Goal: Task Accomplishment & Management: Manage account settings

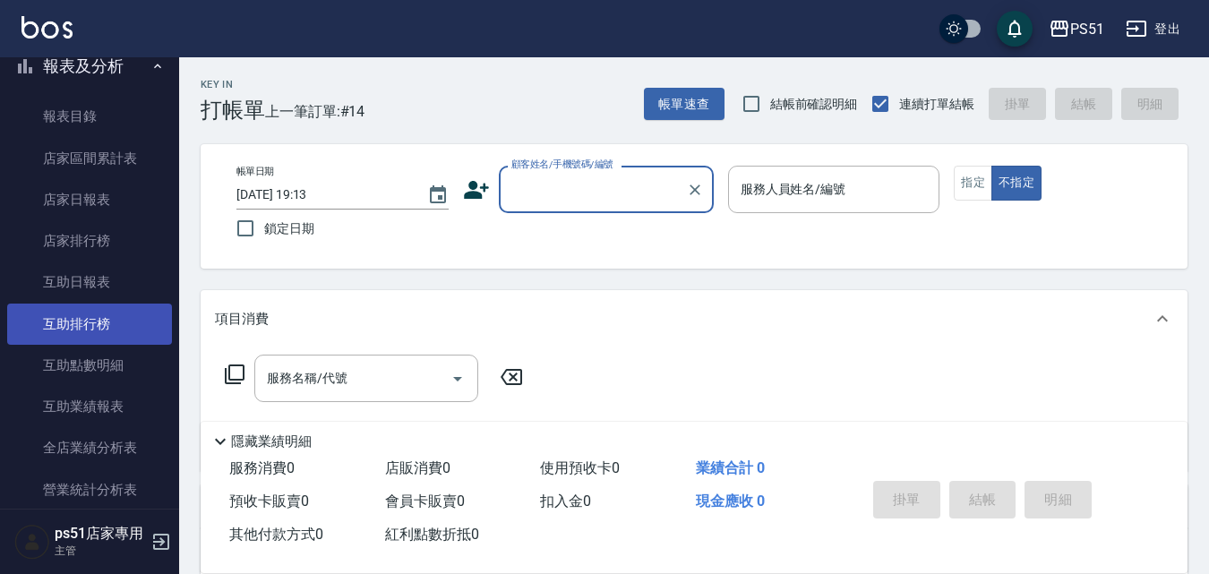
scroll to position [627, 0]
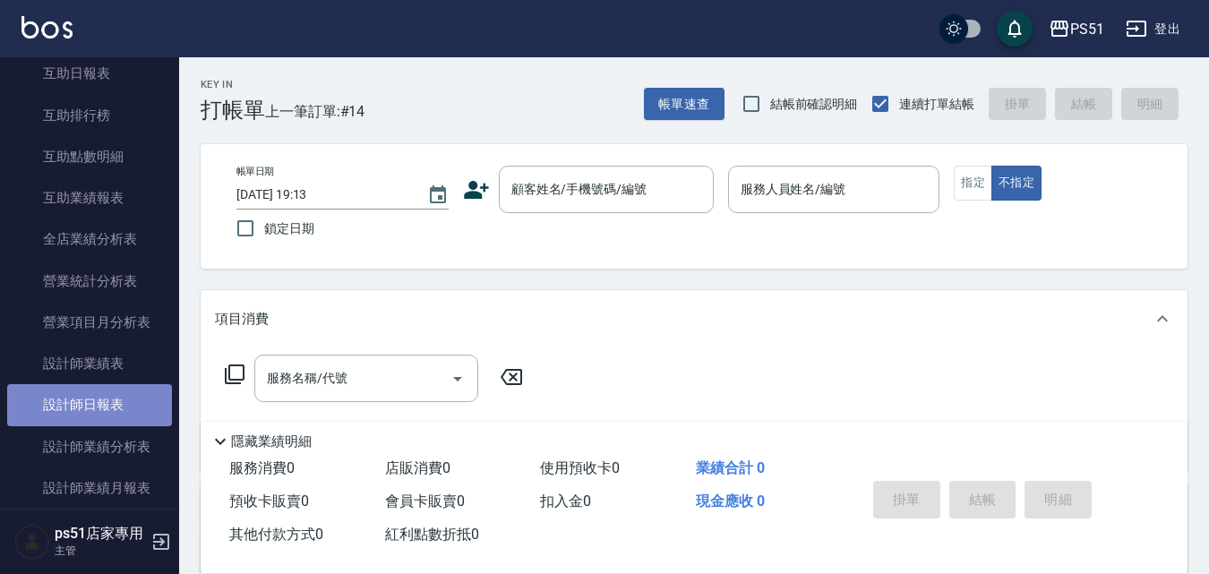
click at [118, 402] on link "設計師日報表" at bounding box center [89, 404] width 165 height 41
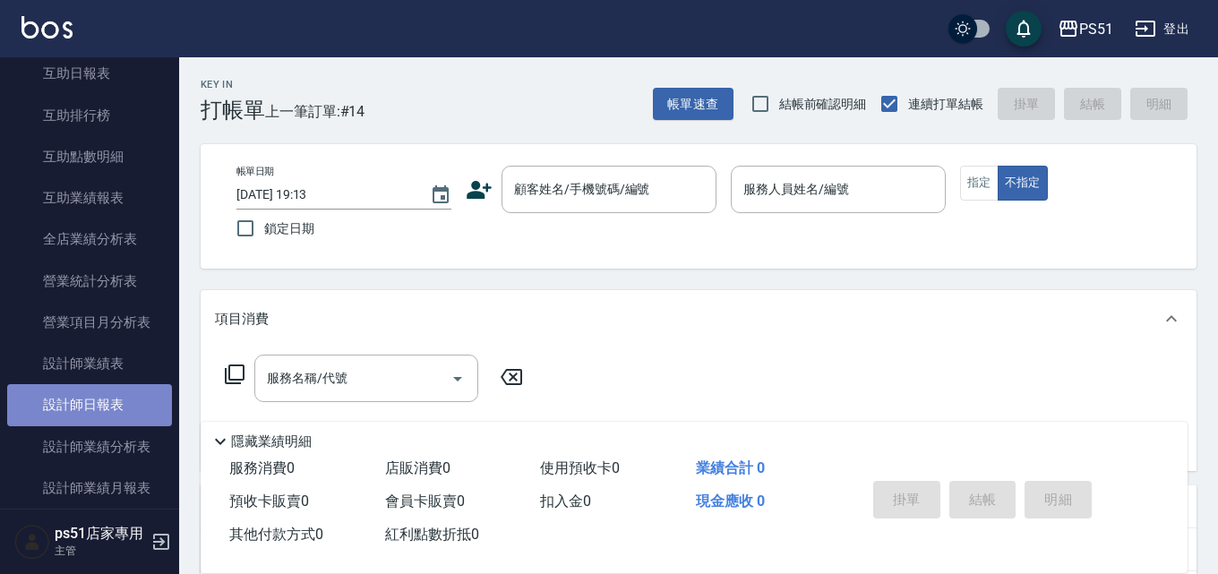
click at [118, 402] on link "設計師日報表" at bounding box center [89, 404] width 165 height 41
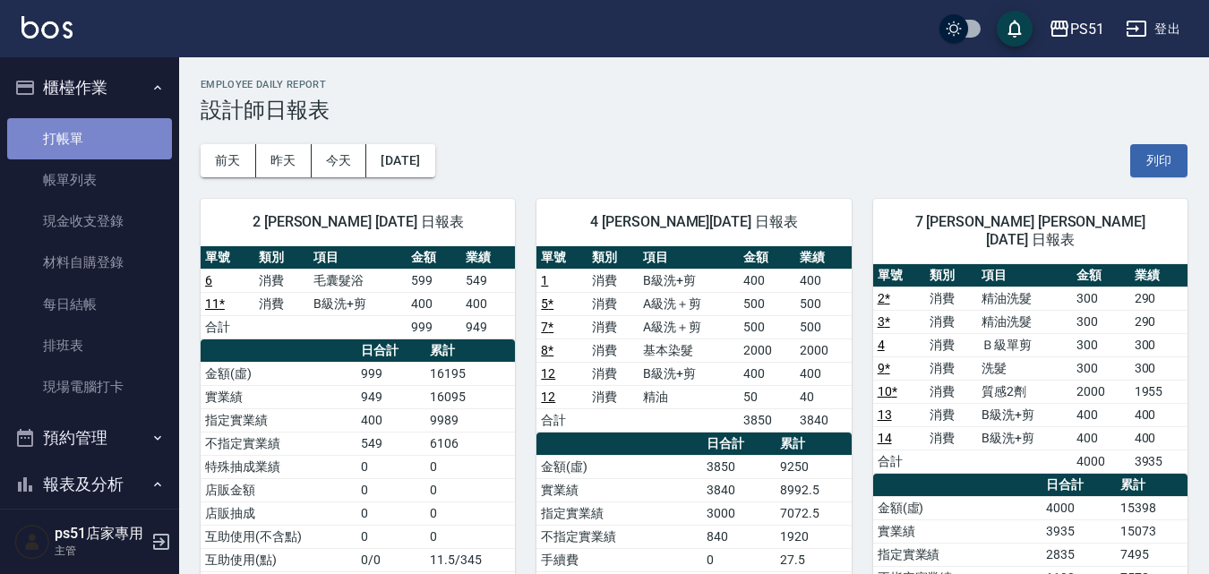
click at [116, 153] on link "打帳單" at bounding box center [89, 138] width 165 height 41
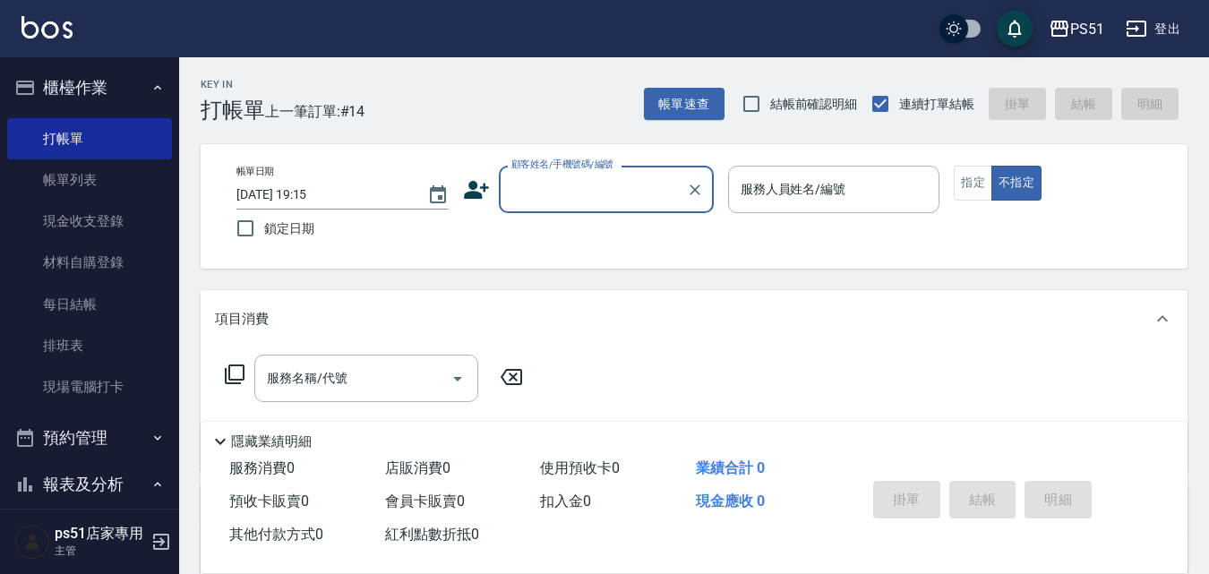
click at [586, 190] on input "顧客姓名/手機號碼/編號" at bounding box center [593, 189] width 172 height 31
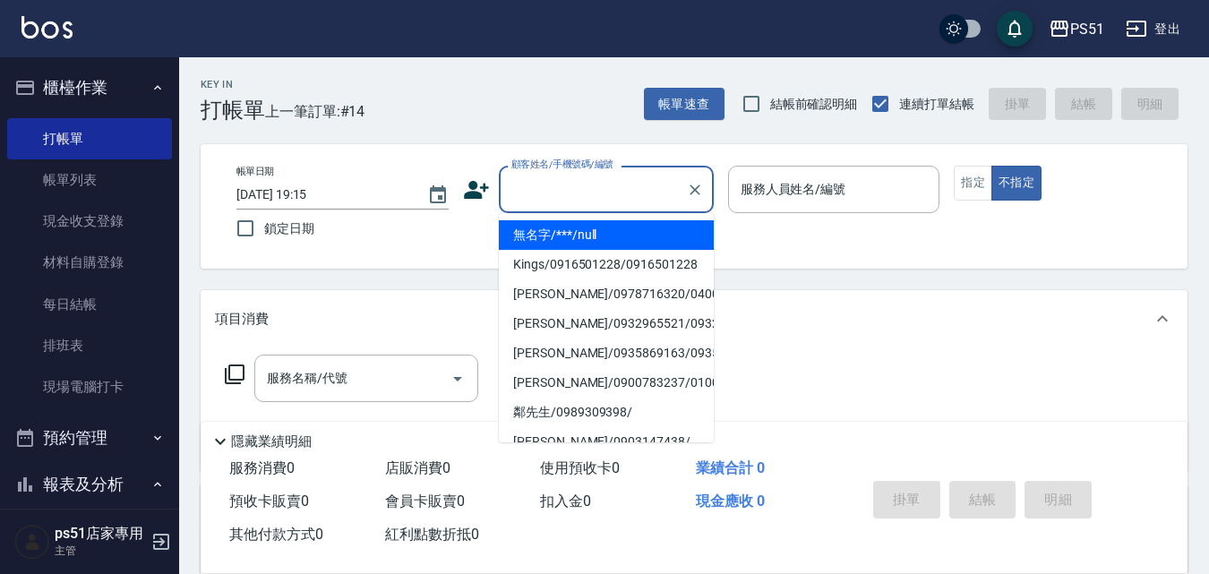
click at [598, 230] on li "無名字/***/null" at bounding box center [606, 235] width 215 height 30
type input "無名字/***/null"
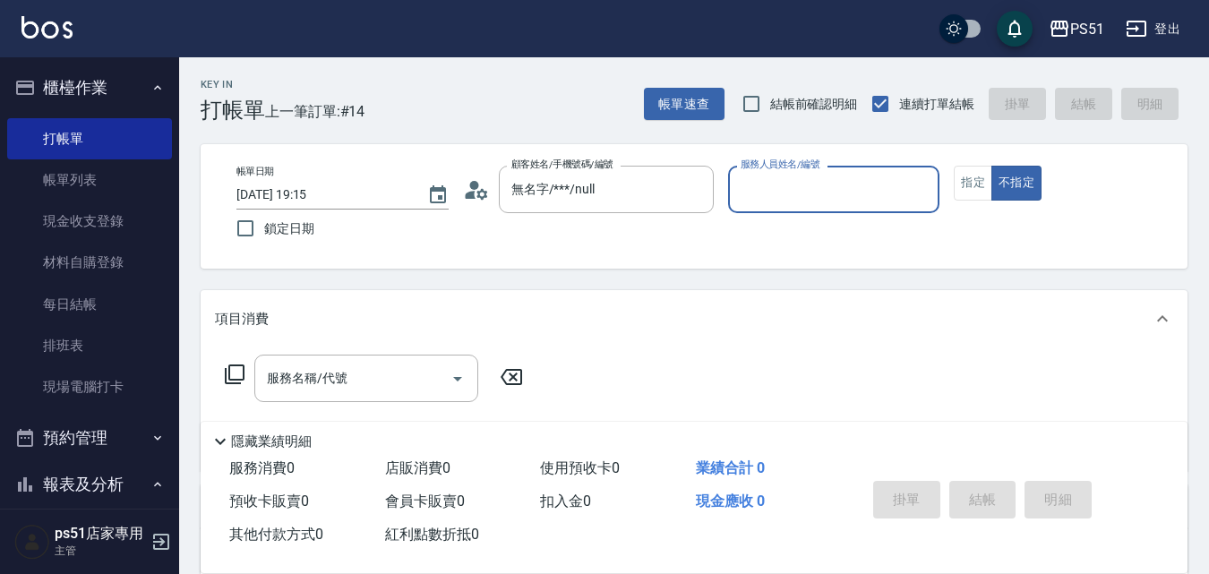
click at [893, 191] on input "服務人員姓名/編號" at bounding box center [834, 189] width 196 height 31
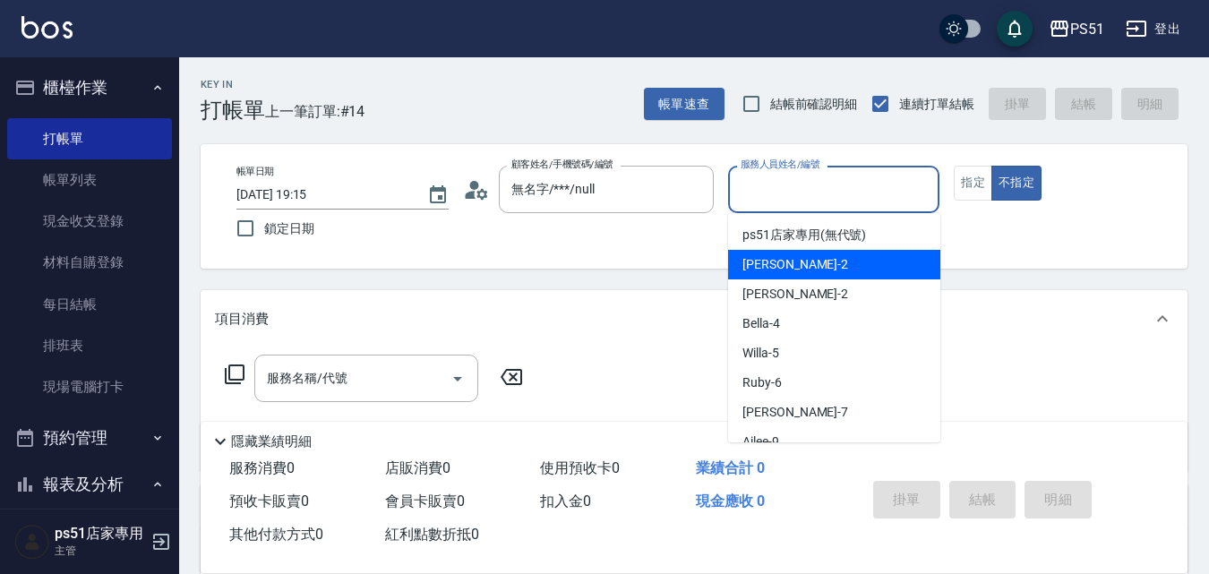
click at [845, 269] on div "Sam -2" at bounding box center [834, 265] width 212 height 30
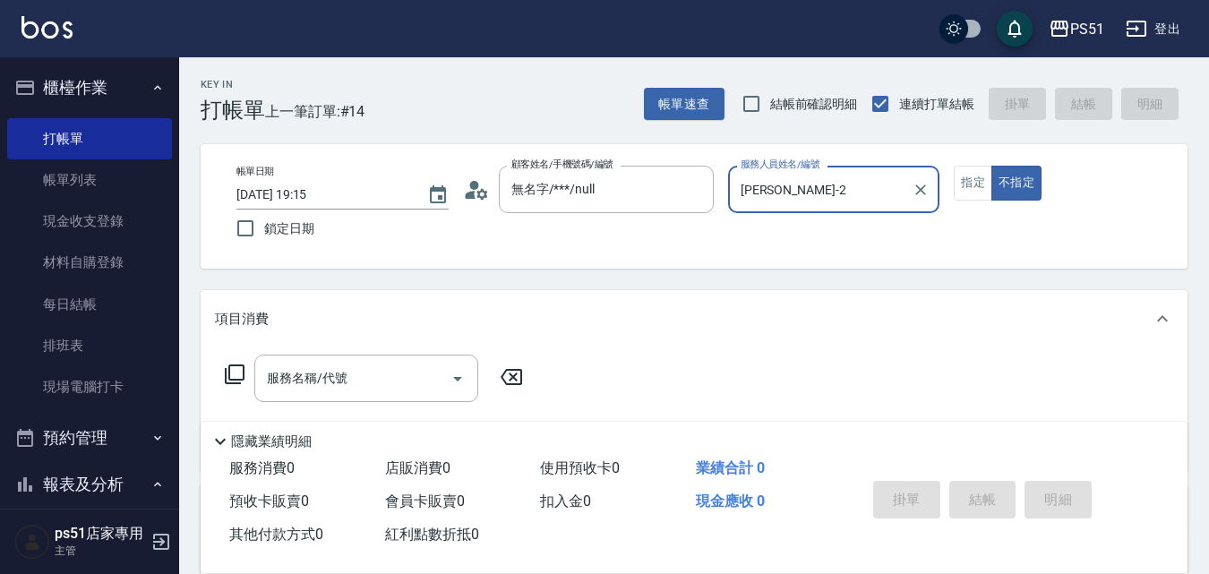
type input "Sam-2"
click at [966, 178] on button "指定" at bounding box center [973, 183] width 39 height 35
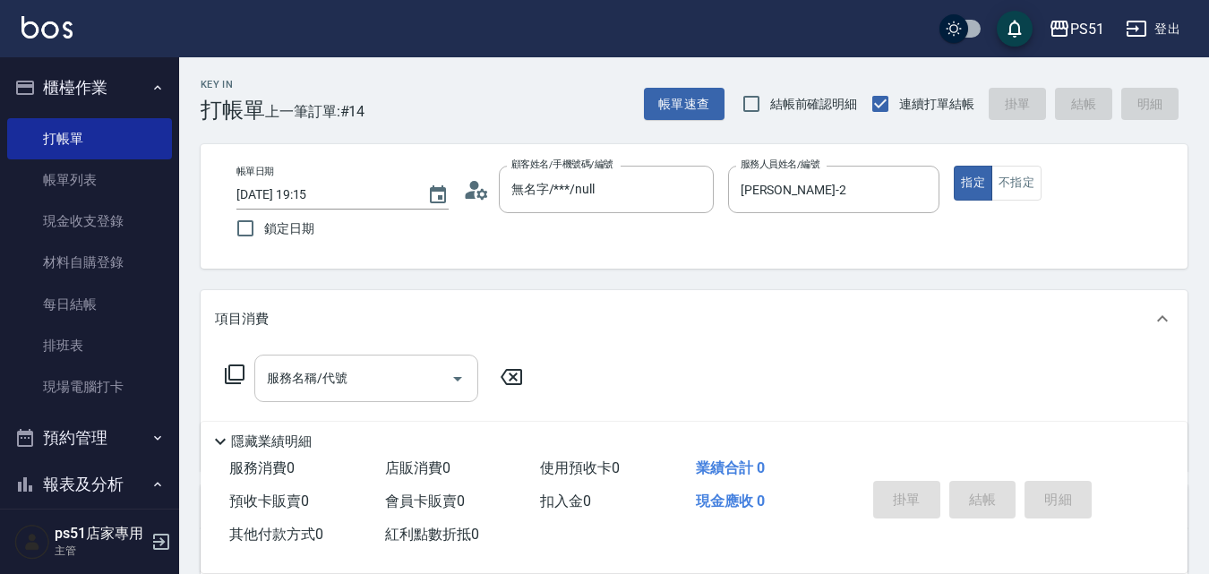
click at [379, 383] on input "服務名稱/代號" at bounding box center [352, 378] width 181 height 31
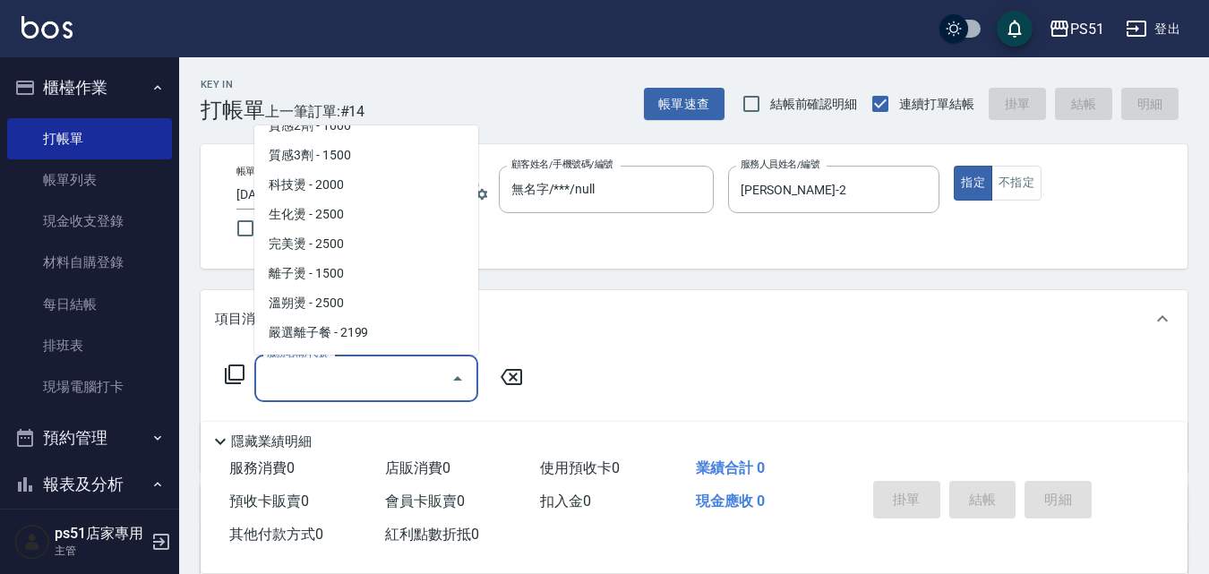
scroll to position [836, 0]
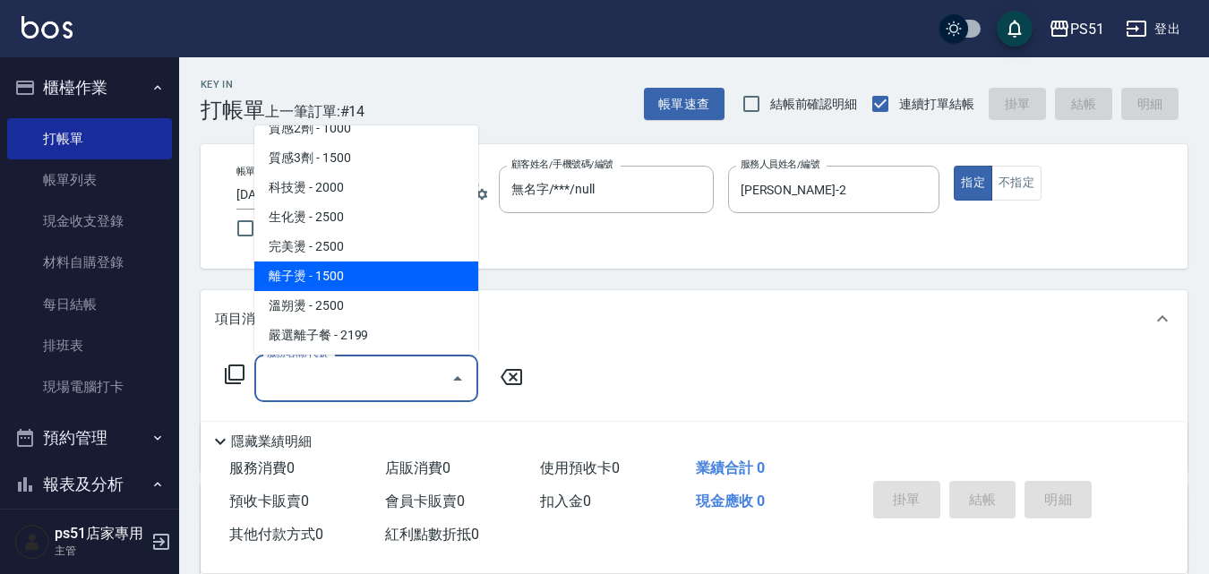
click at [356, 270] on span "離子燙 - 1500" at bounding box center [366, 276] width 224 height 30
type input "離子燙(306)"
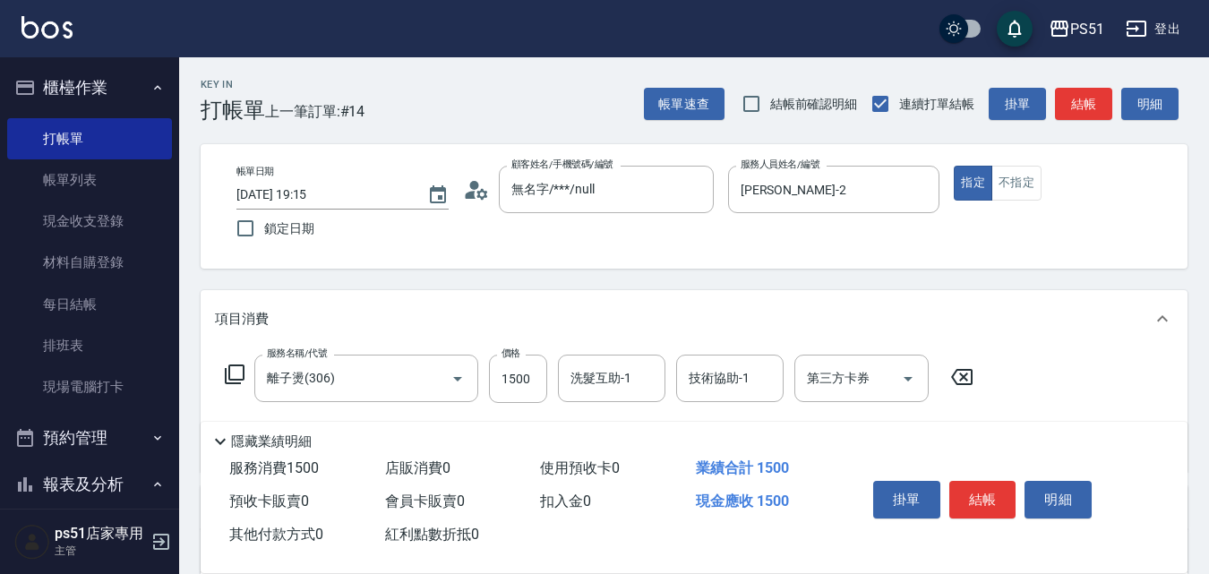
click at [487, 377] on div "服務名稱/代號 離子燙(306) 服務名稱/代號 價格 1500 價格 洗髮互助-1 洗髮互助-1 技術協助-1 技術協助-1 第三方卡券 第三方卡券" at bounding box center [599, 379] width 769 height 48
click at [501, 379] on input "1500" at bounding box center [518, 379] width 58 height 48
type input "2500"
click at [985, 501] on button "結帳" at bounding box center [982, 500] width 67 height 38
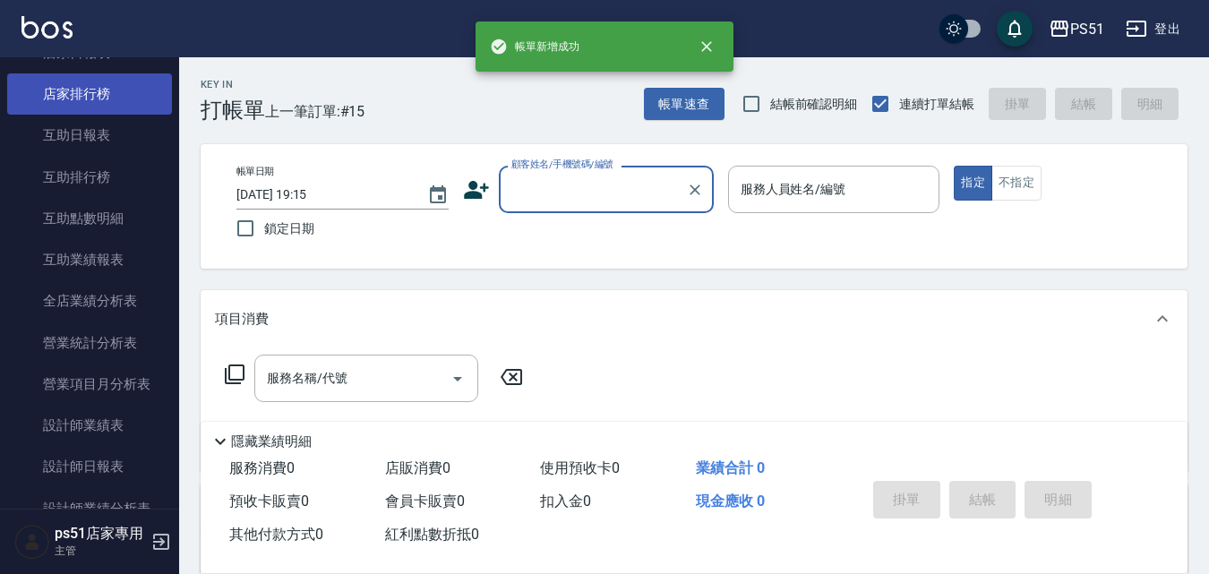
scroll to position [627, 0]
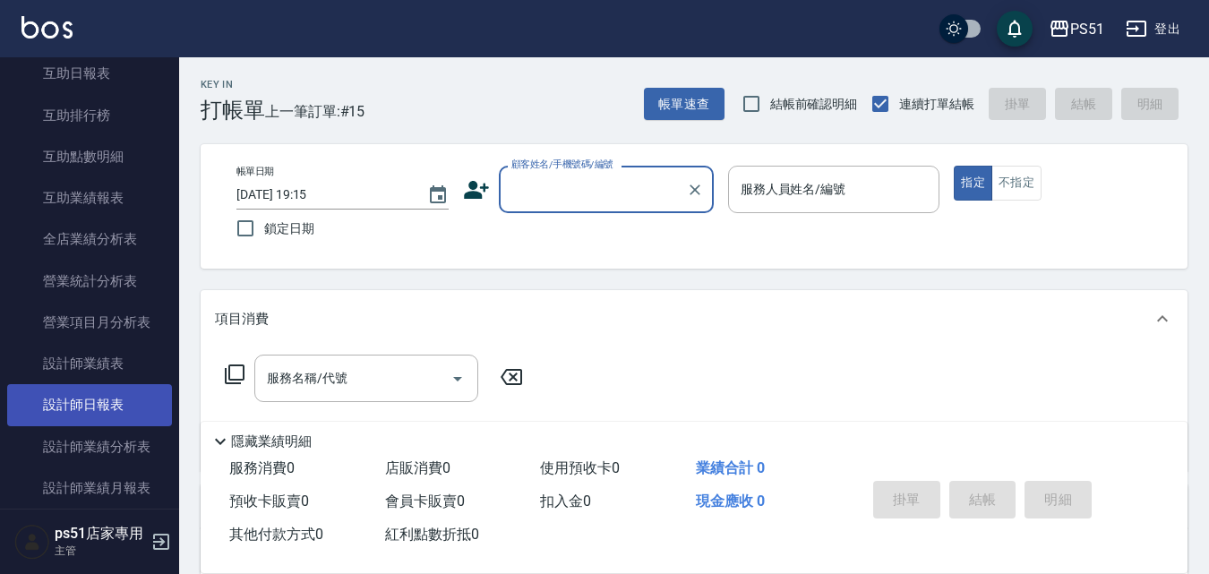
click at [114, 418] on link "設計師日報表" at bounding box center [89, 404] width 165 height 41
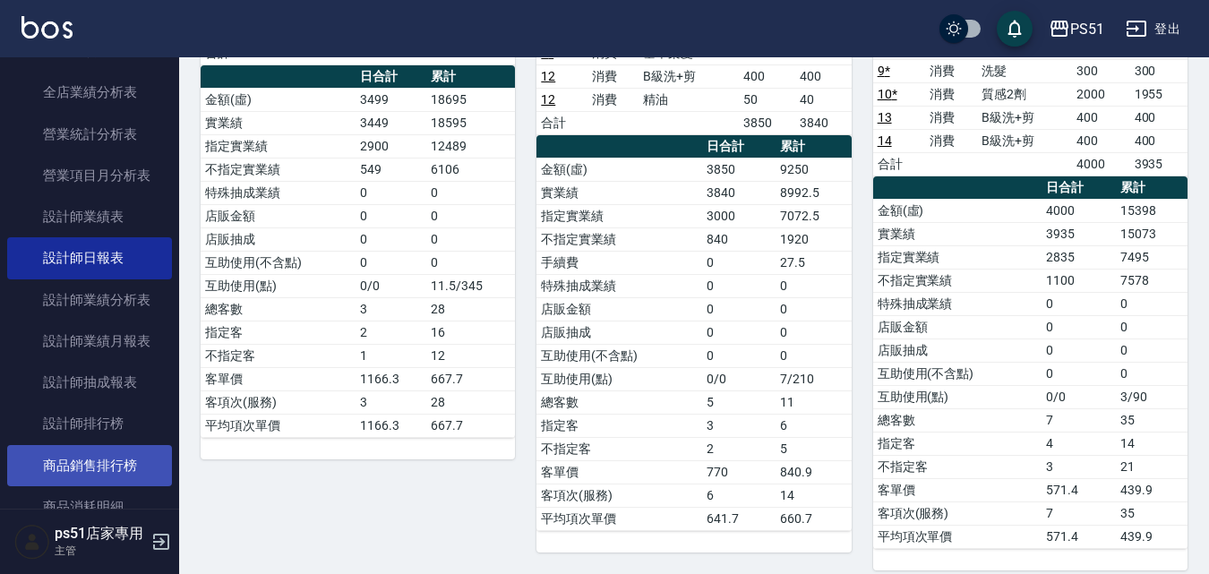
scroll to position [836, 0]
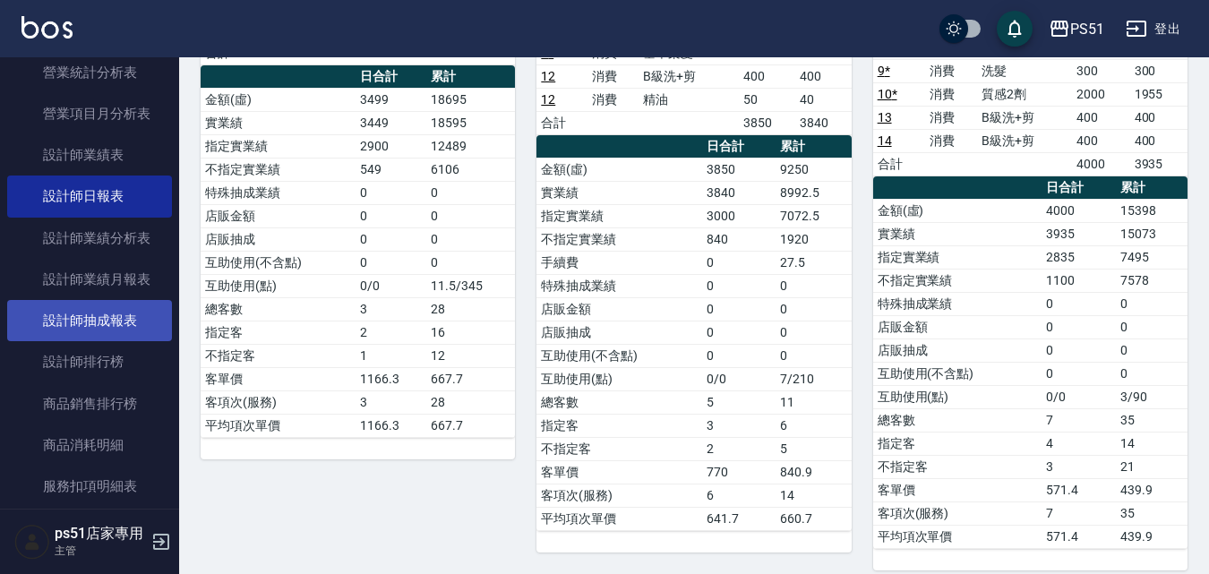
click at [136, 327] on link "設計師抽成報表" at bounding box center [89, 320] width 165 height 41
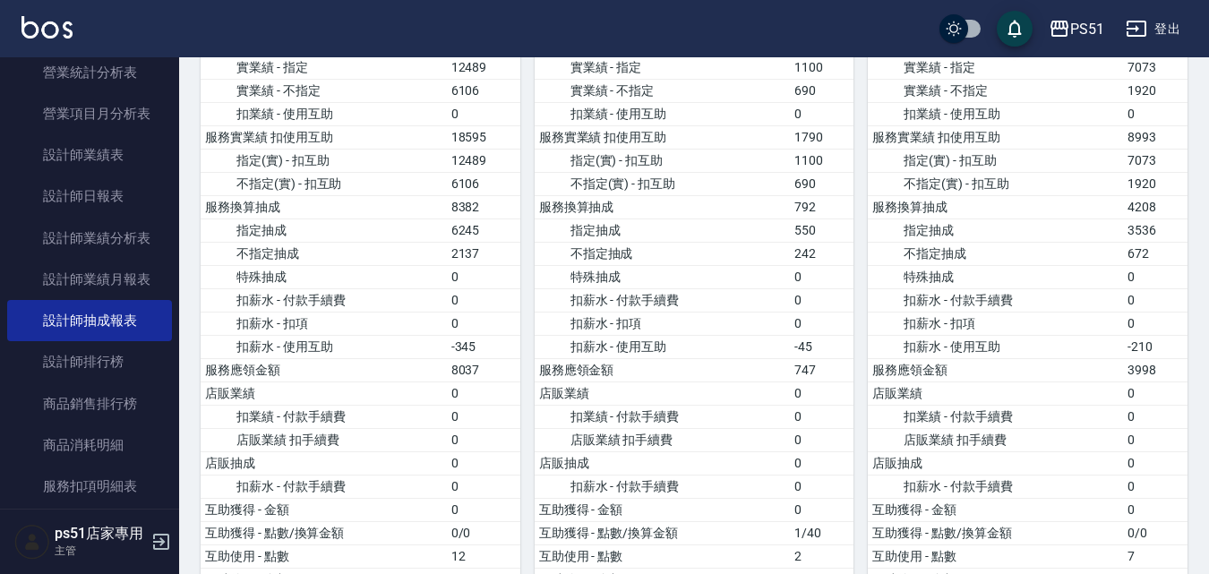
scroll to position [553, 0]
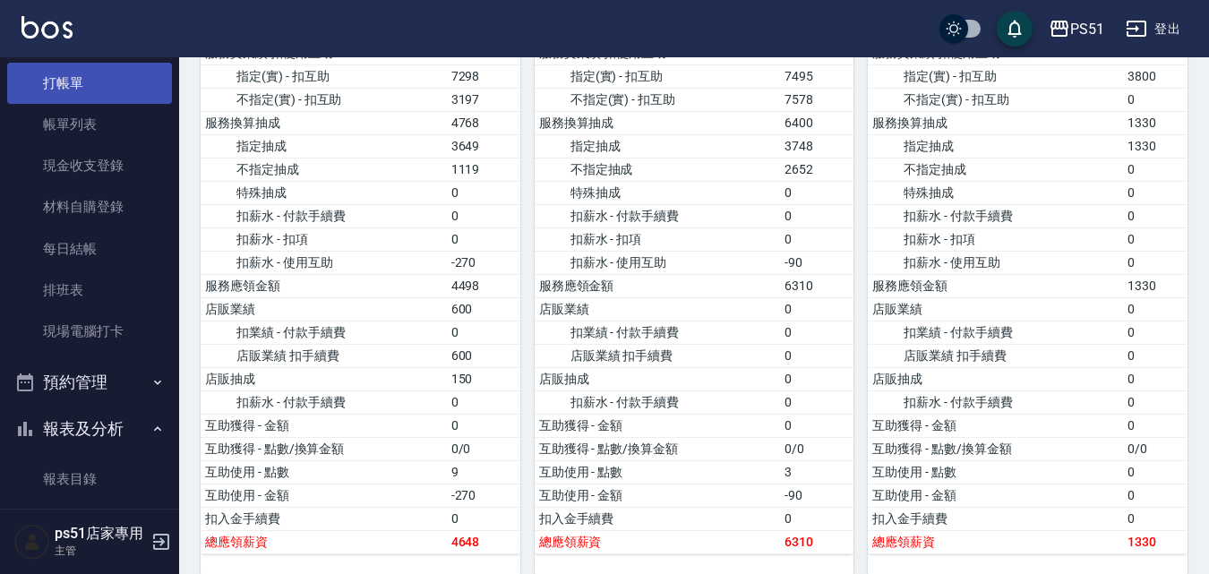
scroll to position [0, 0]
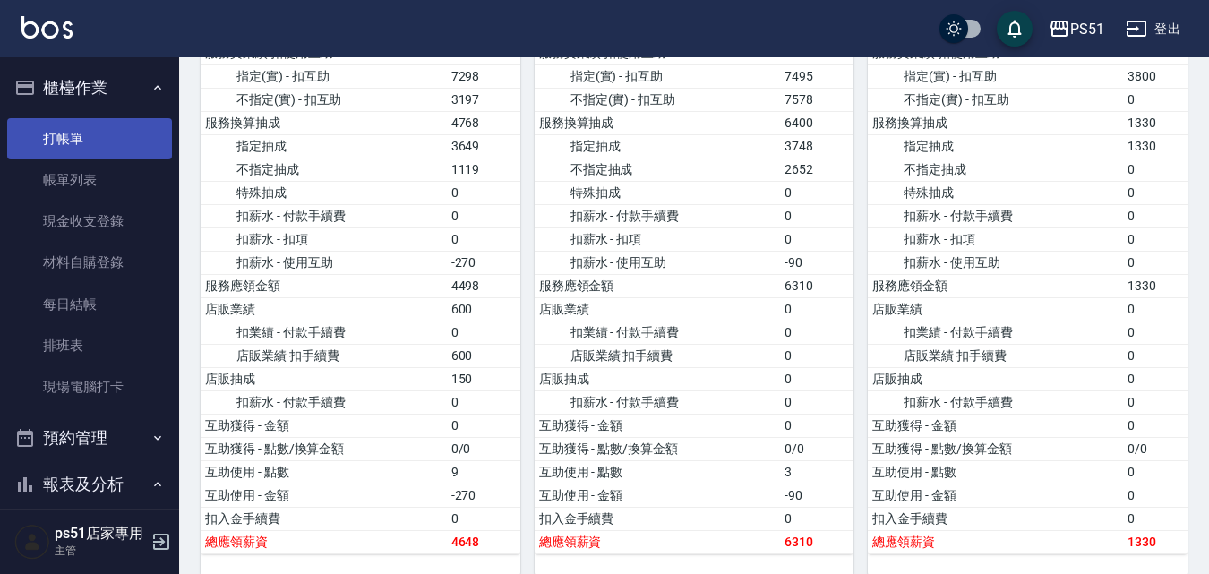
click at [39, 137] on link "打帳單" at bounding box center [89, 138] width 165 height 41
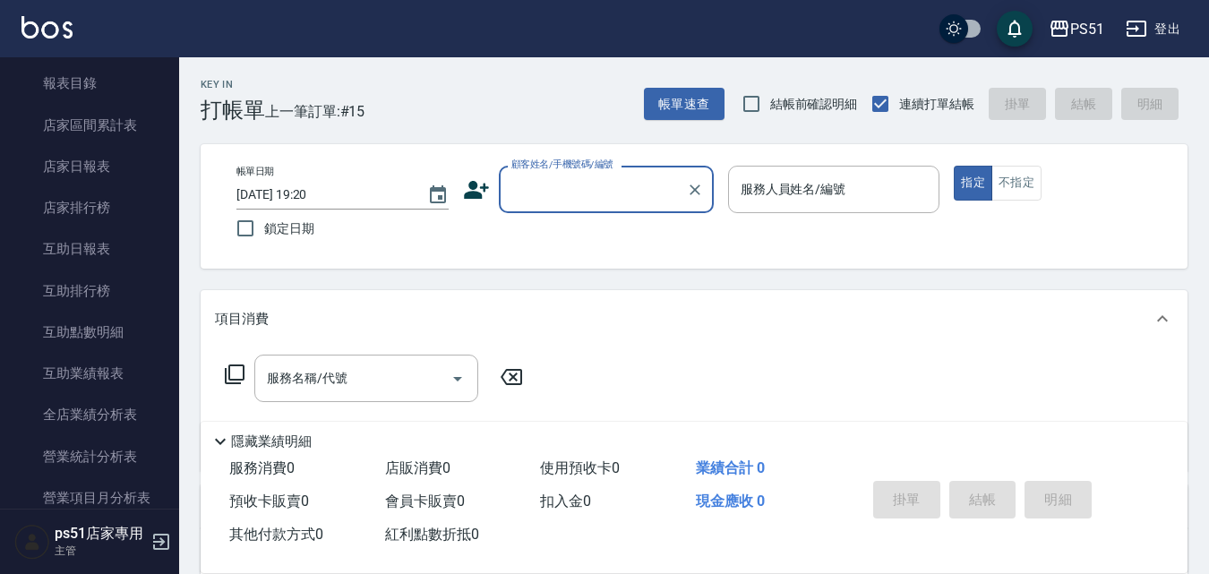
scroll to position [627, 0]
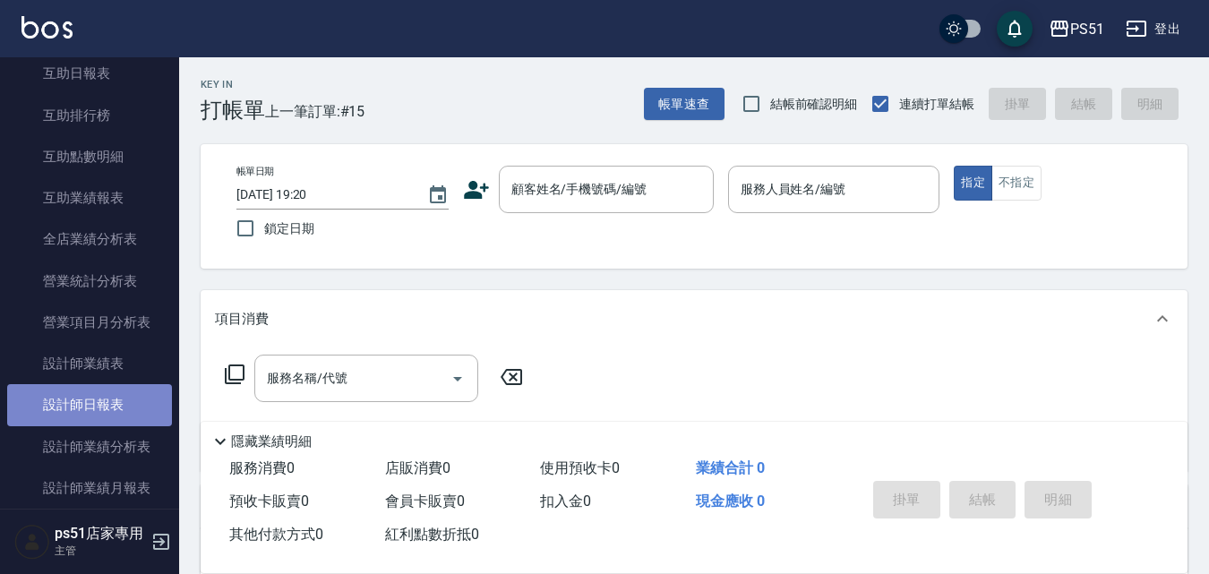
click at [107, 417] on link "設計師日報表" at bounding box center [89, 404] width 165 height 41
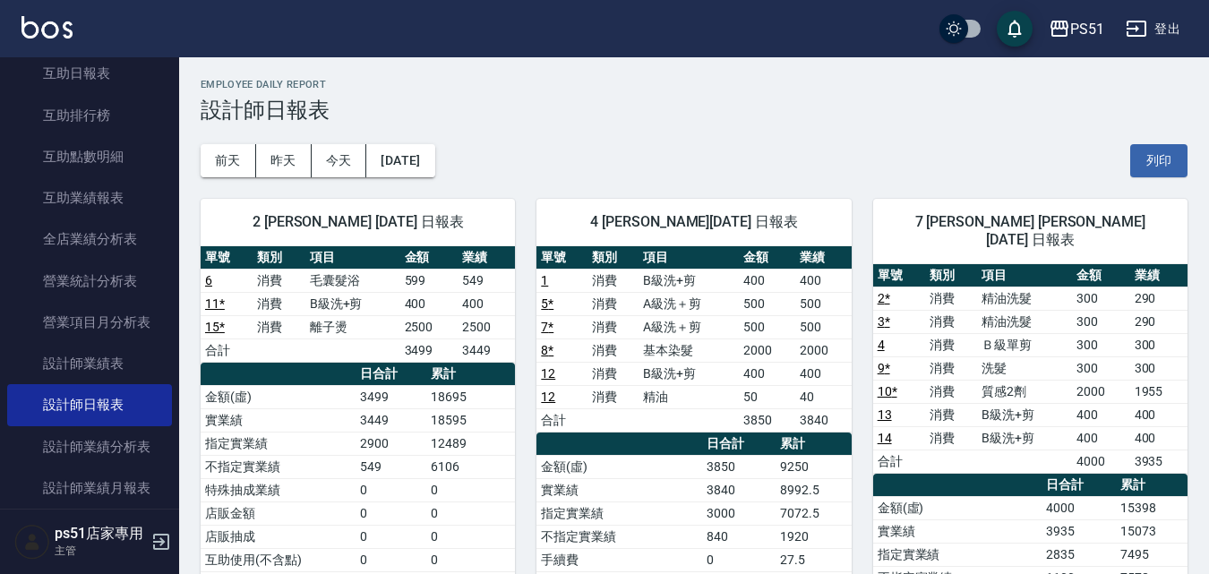
click at [788, 506] on td "7072.5" at bounding box center [814, 512] width 76 height 23
click at [731, 481] on td "3840" at bounding box center [738, 489] width 73 height 23
click at [668, 483] on td "實業績" at bounding box center [619, 489] width 166 height 23
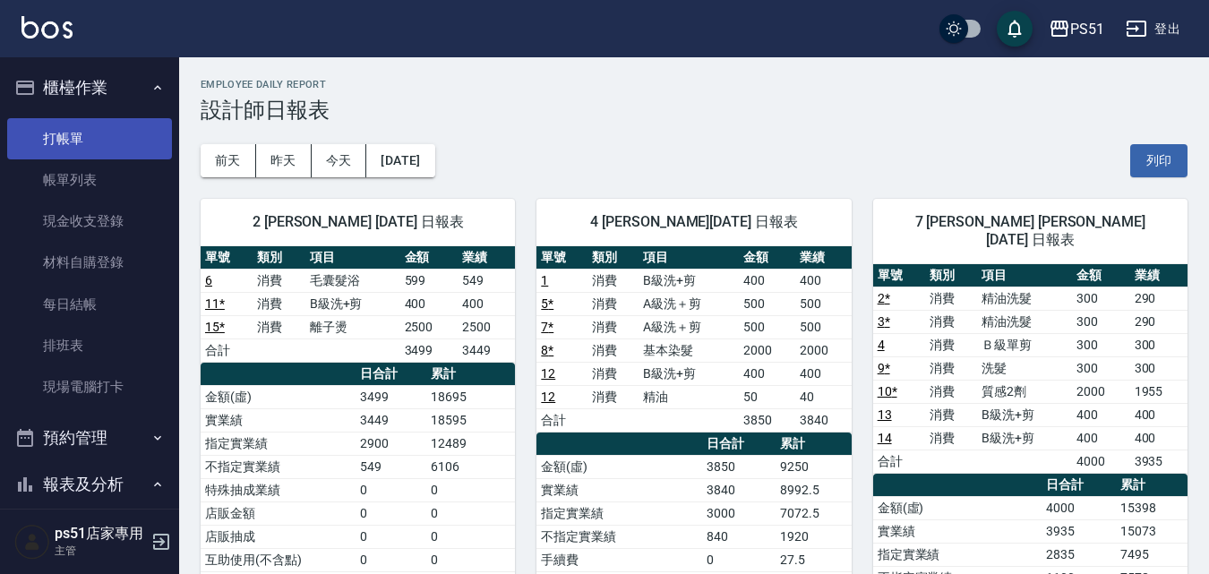
click at [65, 150] on link "打帳單" at bounding box center [89, 138] width 165 height 41
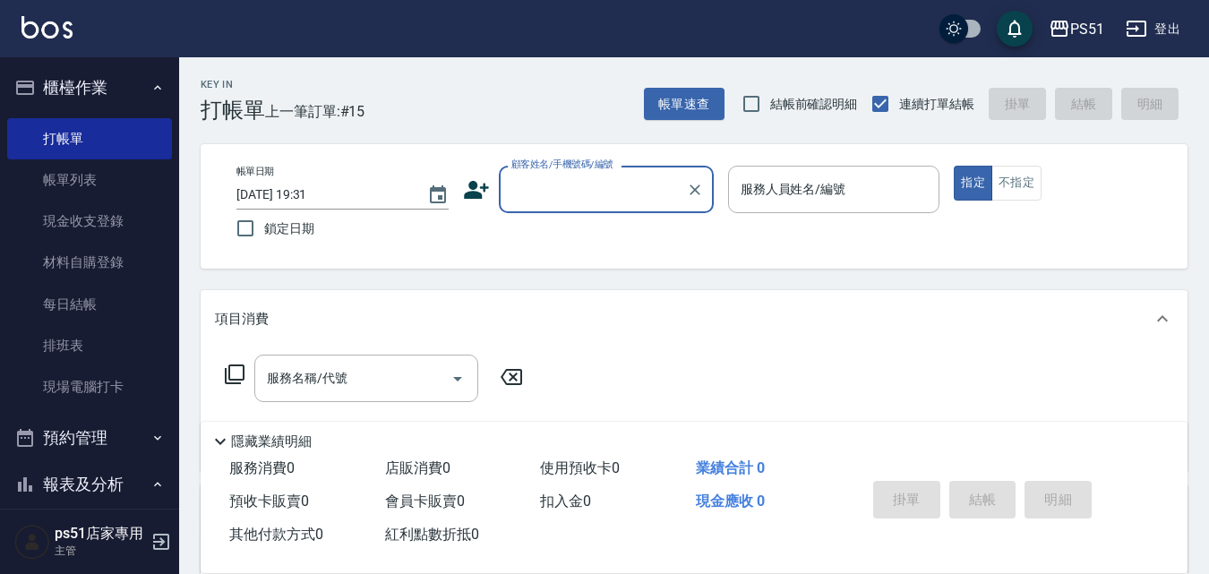
click at [546, 215] on div "帳單日期 2025/09/07 19:31 鎖定日期 顧客姓名/手機號碼/編號 顧客姓名/手機號碼/編號 服務人員姓名/編號 服務人員姓名/編號 指定 不指定" at bounding box center [694, 206] width 944 height 81
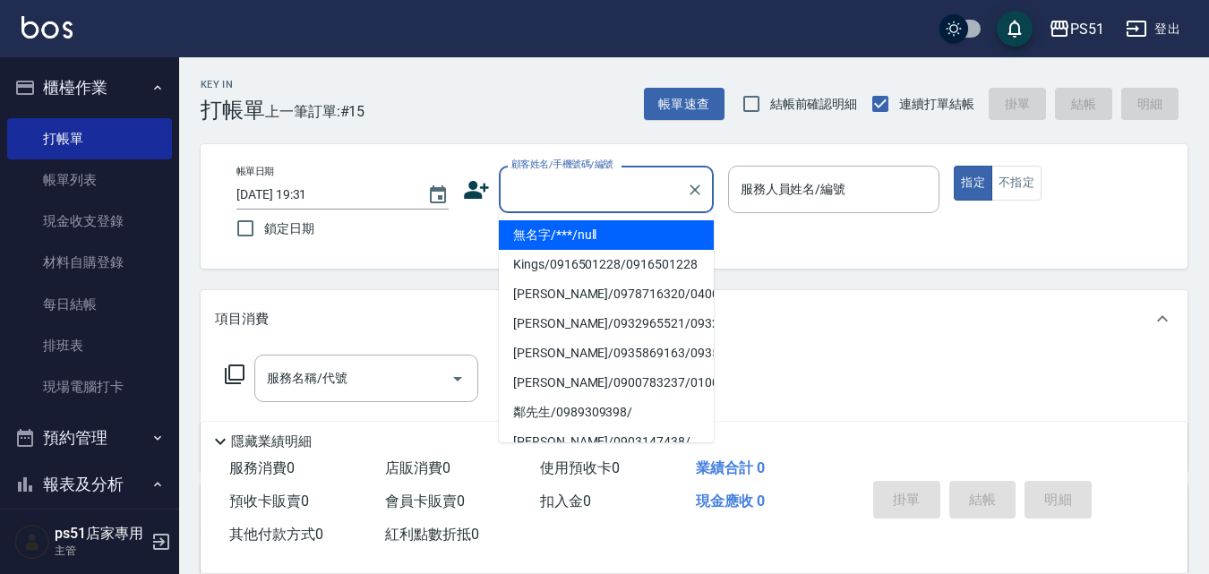
click at [581, 202] on input "顧客姓名/手機號碼/編號" at bounding box center [593, 189] width 172 height 31
click at [602, 239] on li "無名字/***/null" at bounding box center [606, 235] width 215 height 30
type input "無名字/***/null"
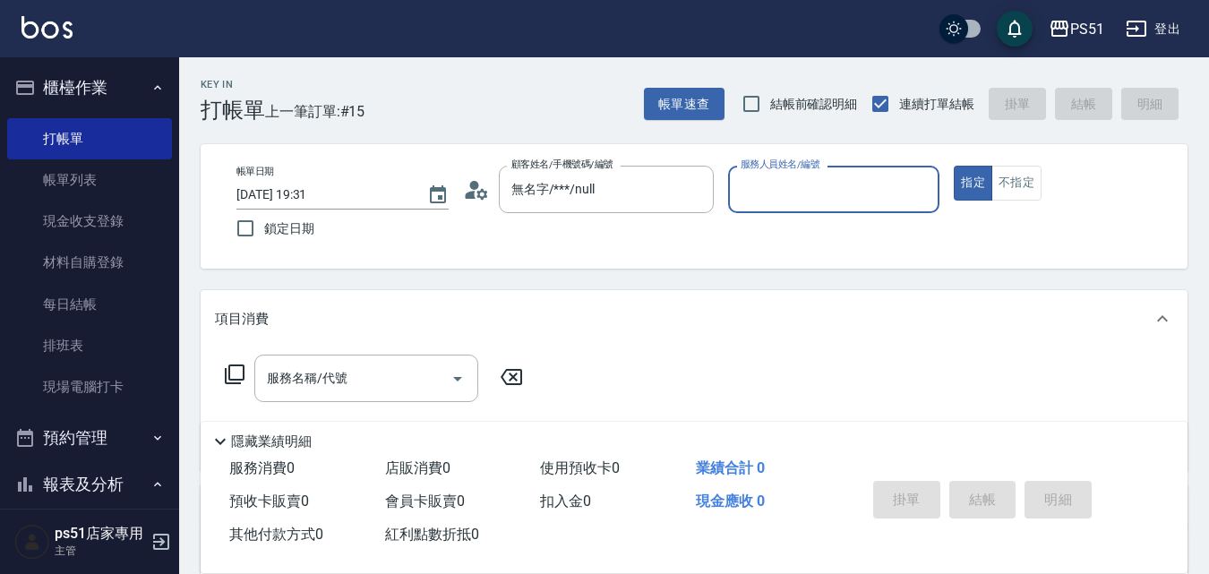
click at [776, 189] on input "服務人員姓名/編號" at bounding box center [834, 189] width 196 height 31
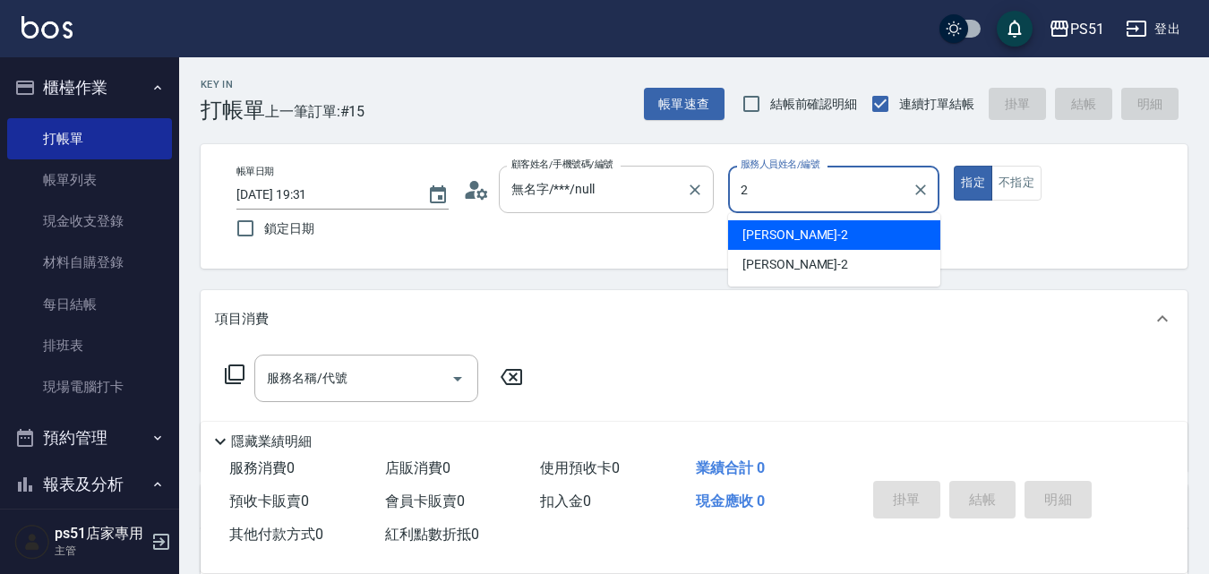
drag, startPoint x: 795, startPoint y: 198, endPoint x: 704, endPoint y: 175, distance: 94.3
click at [704, 175] on div "帳單日期 2025/09/07 19:31 鎖定日期 顧客姓名/手機號碼/編號 無名字/***/null 顧客姓名/手機號碼/編號 服務人員姓名/編號 2 服…" at bounding box center [694, 206] width 944 height 81
click at [811, 230] on div "Bella -4" at bounding box center [834, 235] width 212 height 30
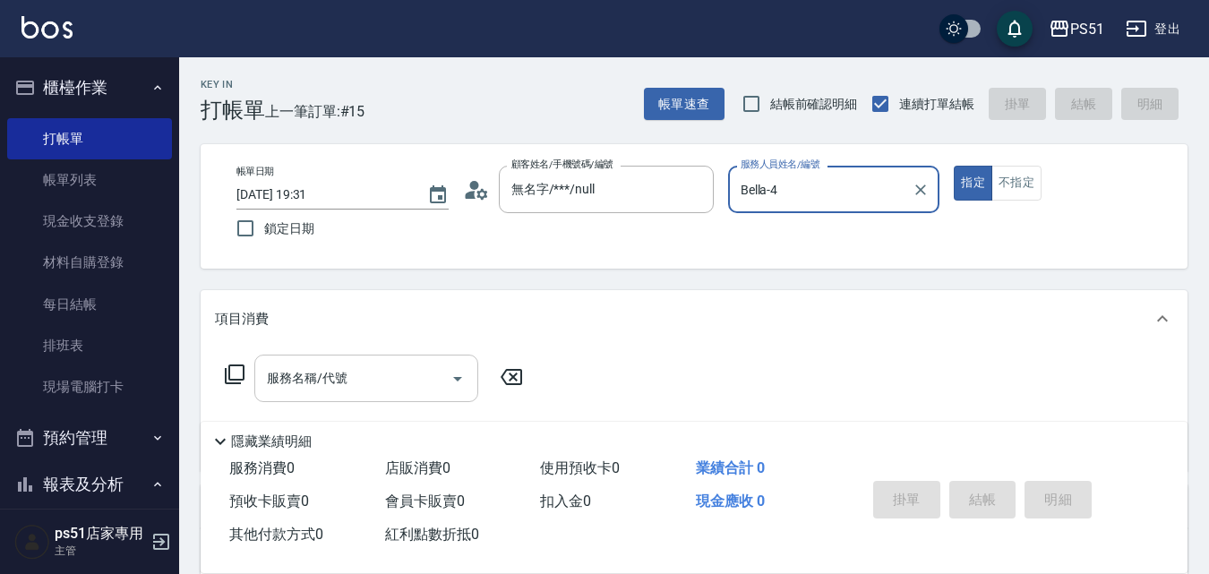
type input "Bella-4"
click at [395, 390] on input "服務名稱/代號" at bounding box center [352, 378] width 181 height 31
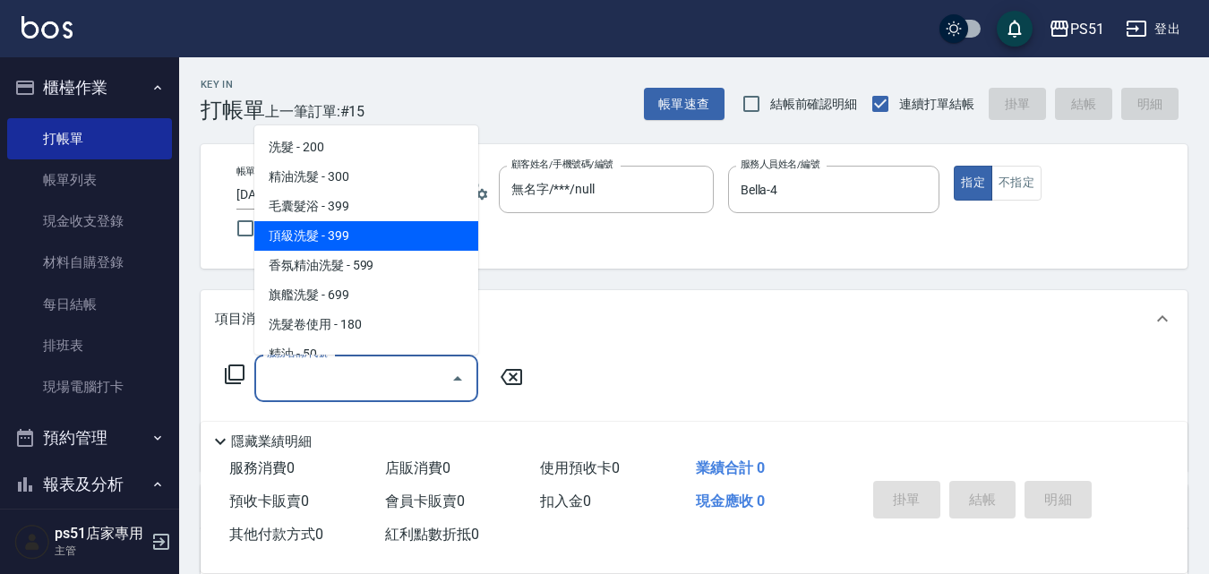
scroll to position [418, 0]
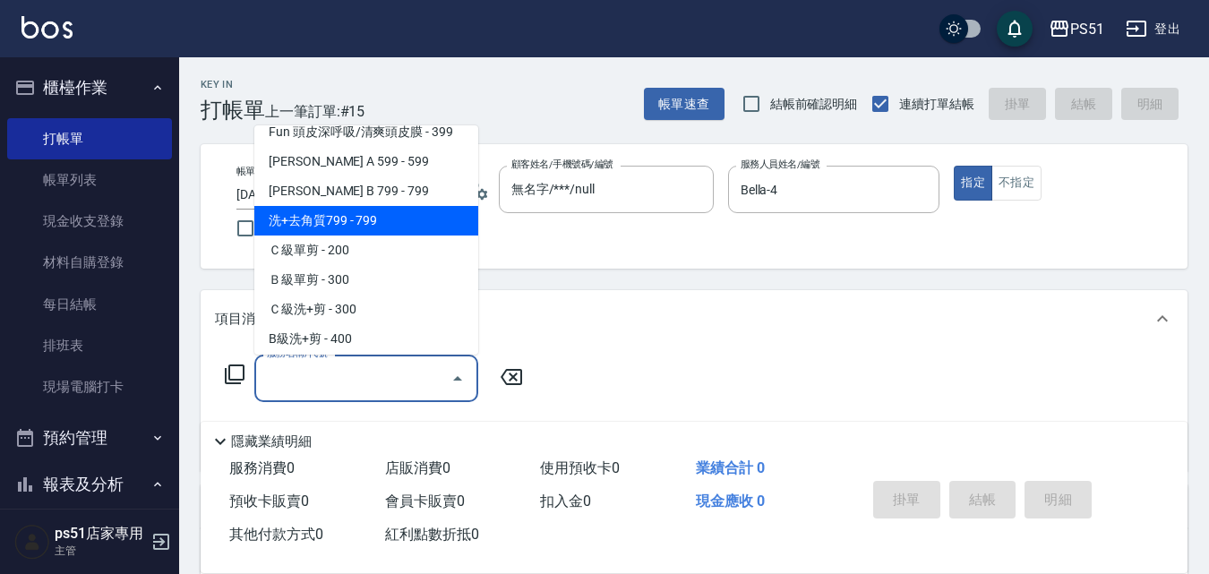
click at [398, 218] on span "洗+去角質799 - 799" at bounding box center [366, 221] width 224 height 30
type input "洗+去角質799(120)"
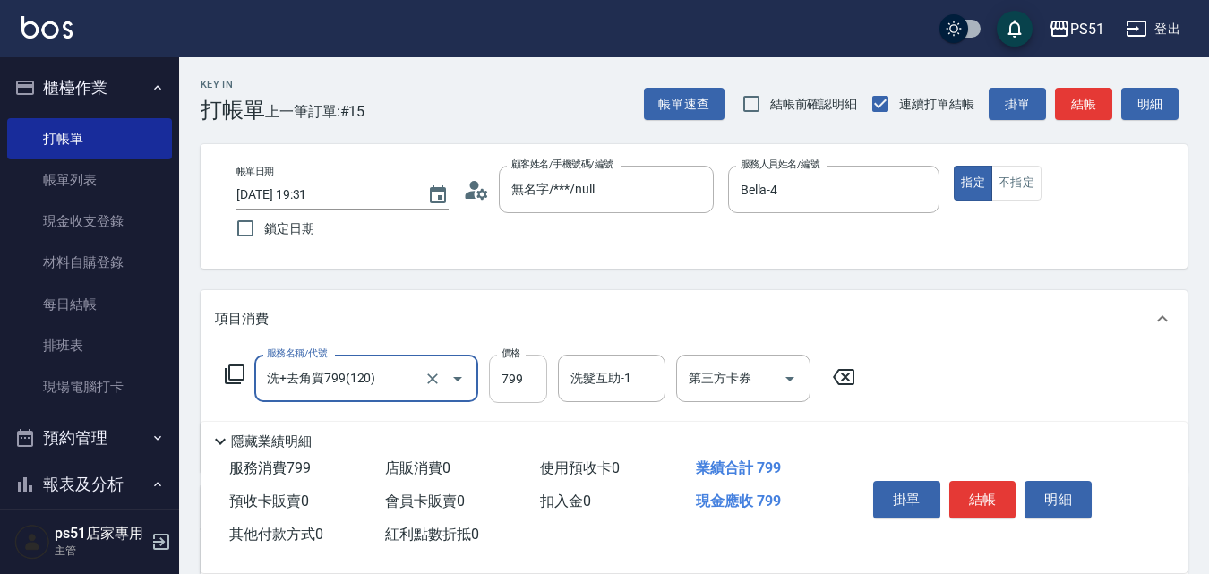
click at [534, 371] on input "799" at bounding box center [518, 379] width 58 height 48
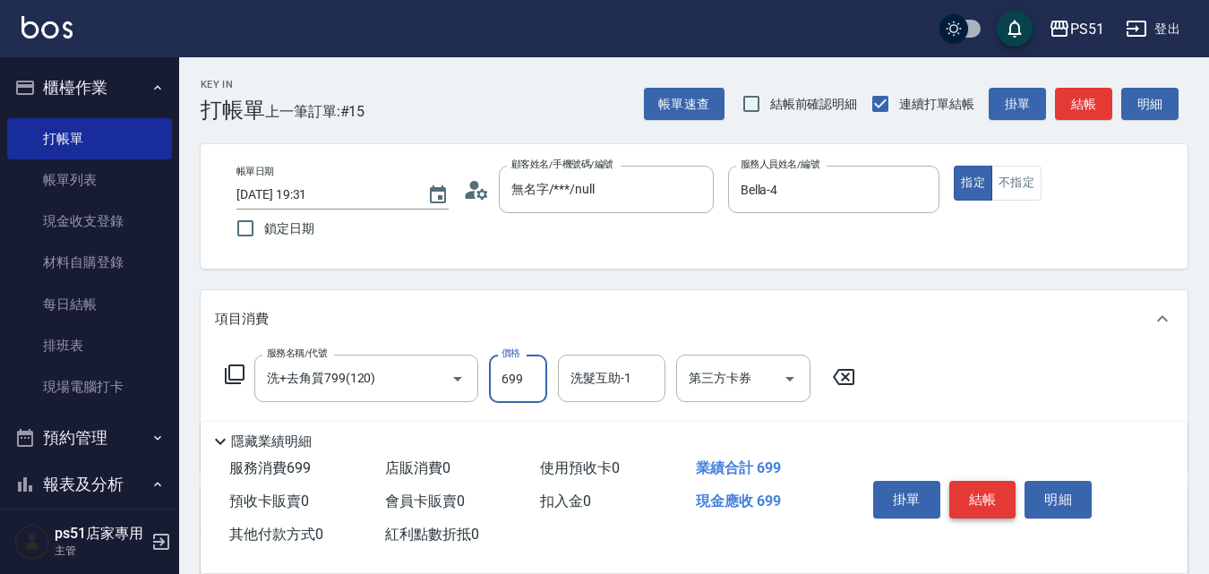
type input "699"
click at [986, 481] on button "結帳" at bounding box center [982, 500] width 67 height 38
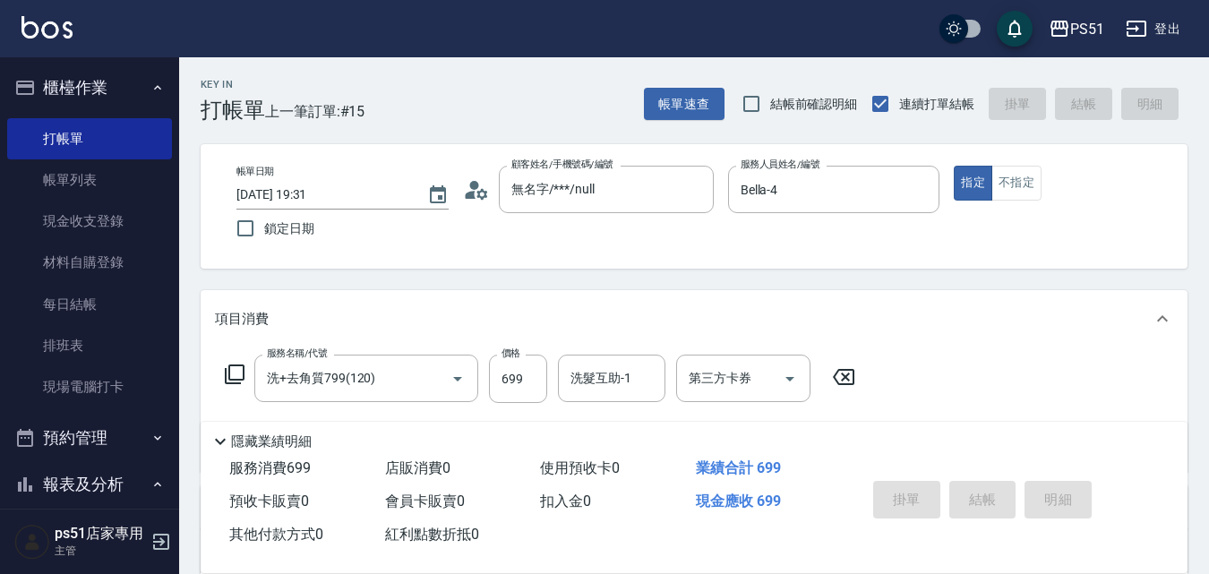
type input "2025/09/07 19:55"
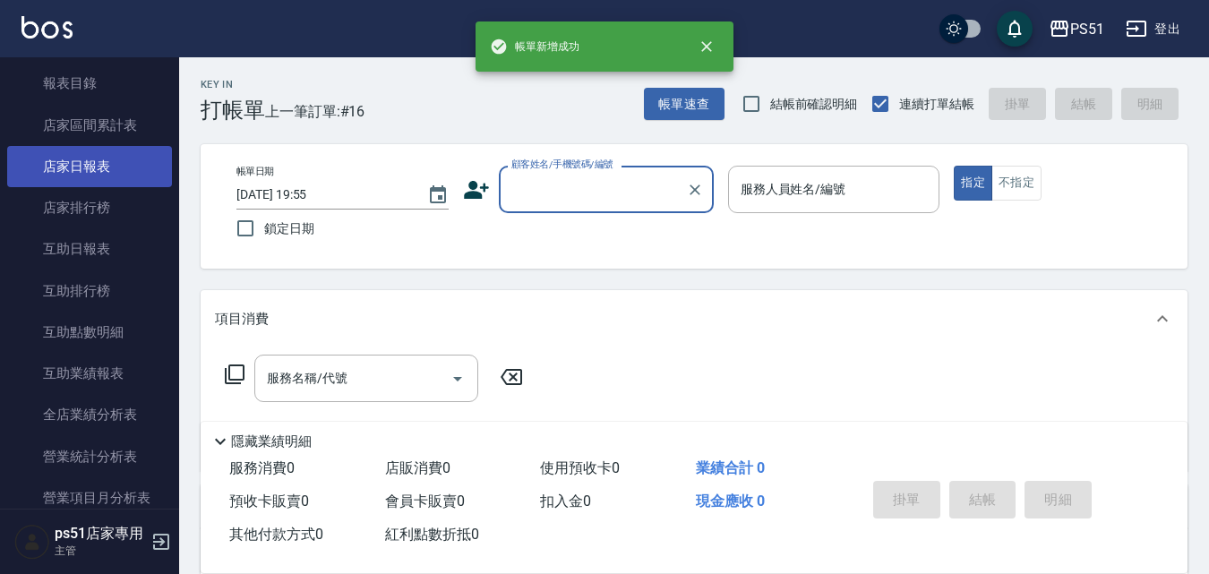
scroll to position [627, 0]
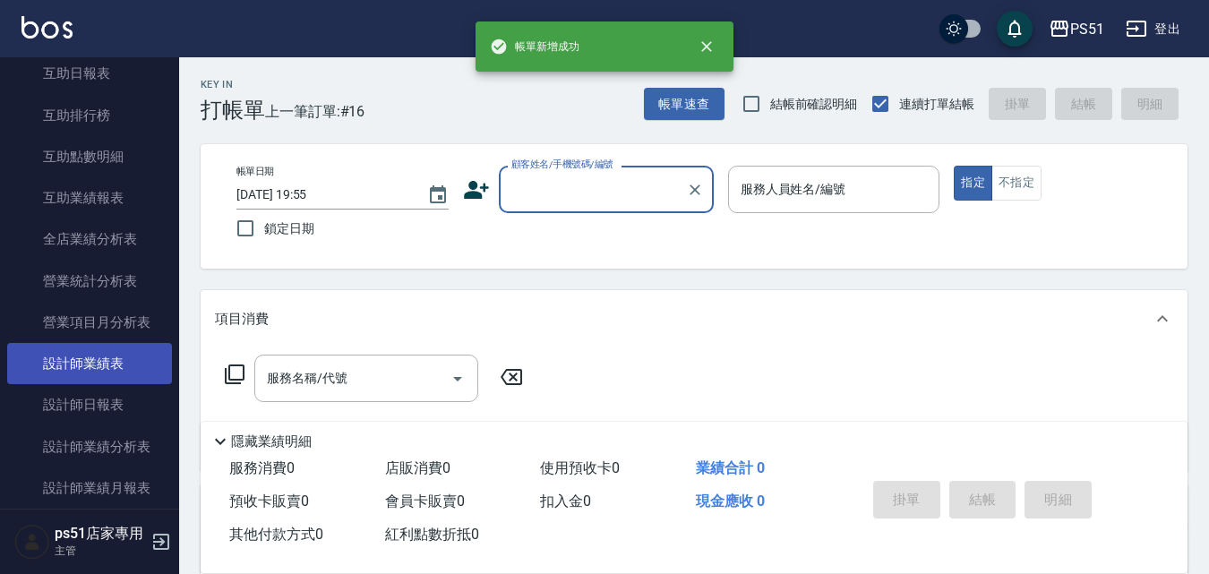
click at [138, 382] on link "設計師業績表" at bounding box center [89, 363] width 165 height 41
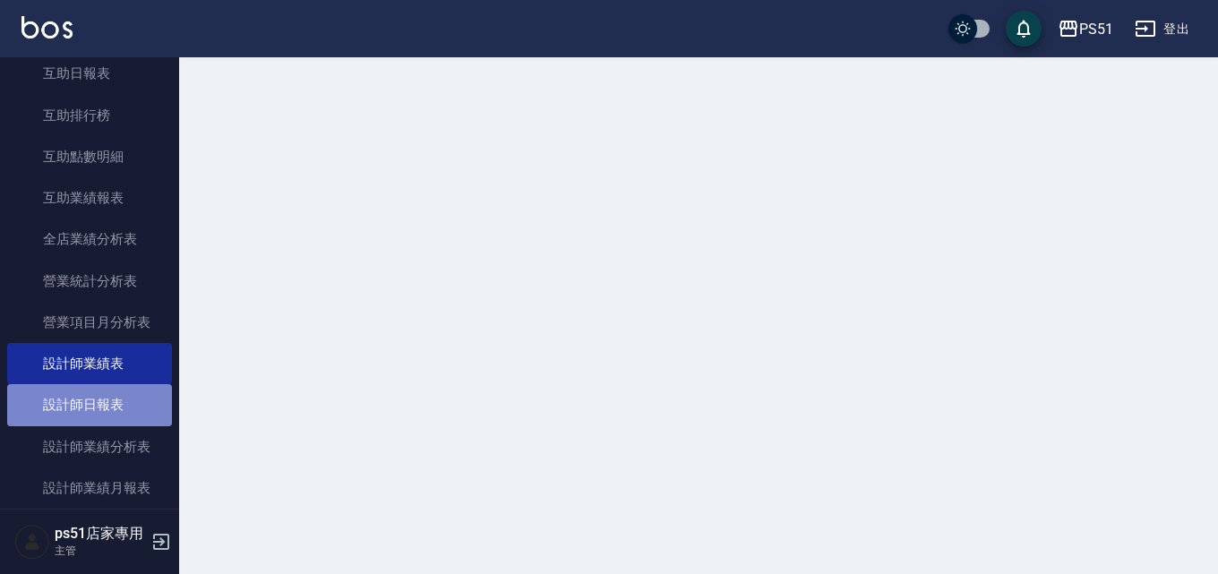
click at [139, 406] on link "設計師日報表" at bounding box center [89, 404] width 165 height 41
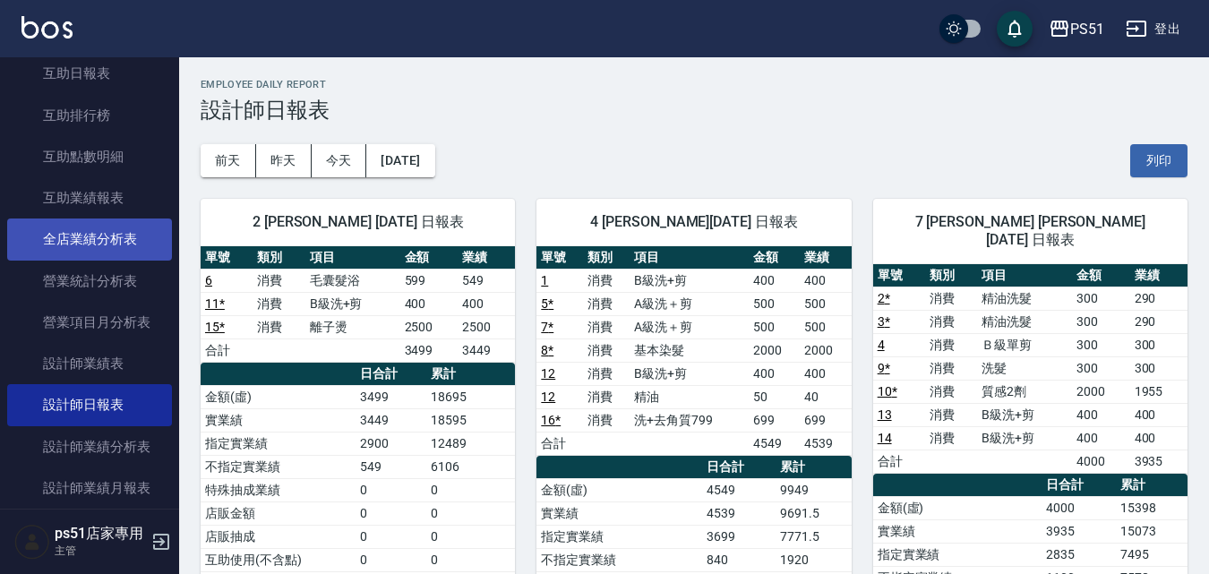
scroll to position [209, 0]
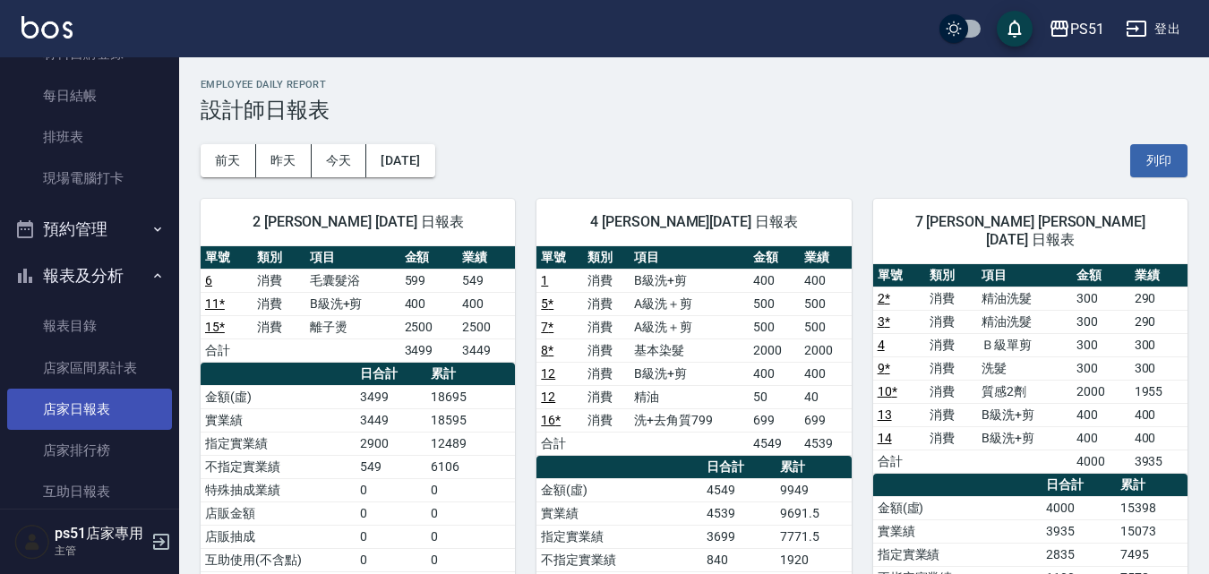
click at [88, 402] on link "店家日報表" at bounding box center [89, 409] width 165 height 41
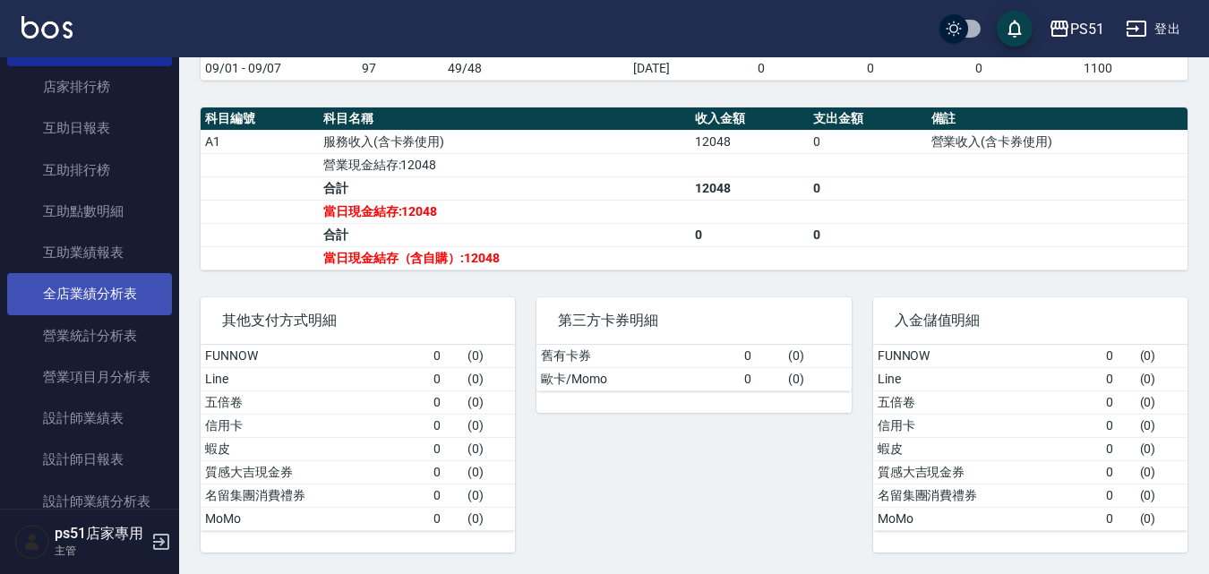
scroll to position [627, 0]
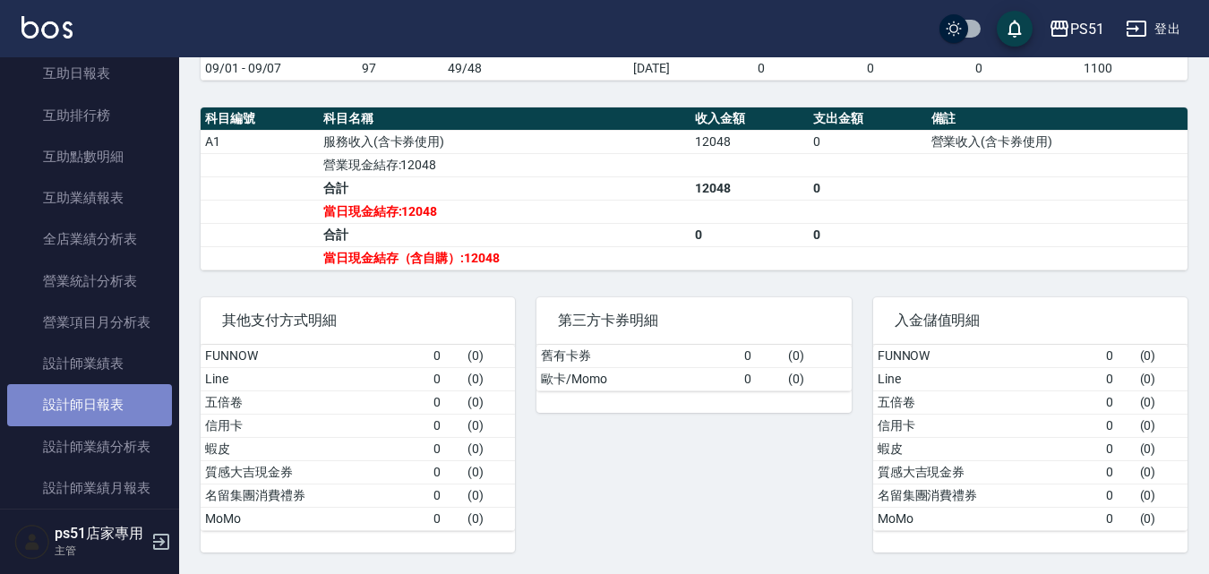
click at [112, 411] on link "設計師日報表" at bounding box center [89, 404] width 165 height 41
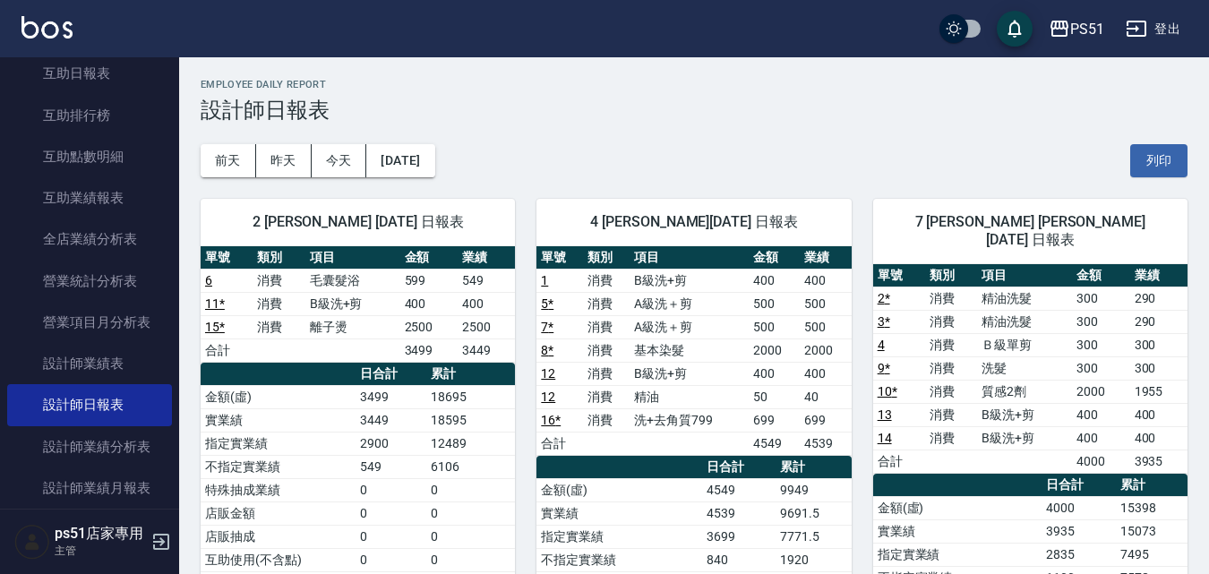
click at [208, 281] on link "6" at bounding box center [208, 280] width 7 height 14
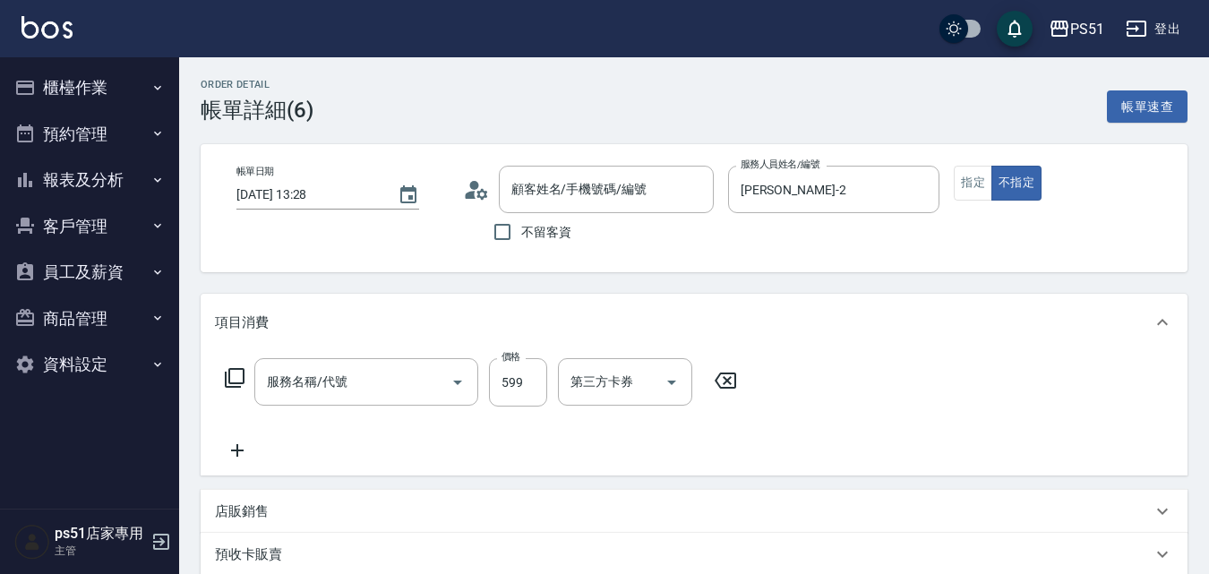
type input "[DATE] 13:28"
type input "[PERSON_NAME]-2"
type input "毛囊髮浴(103)"
type input "無名字/***/null"
click at [533, 374] on input "599" at bounding box center [518, 382] width 58 height 48
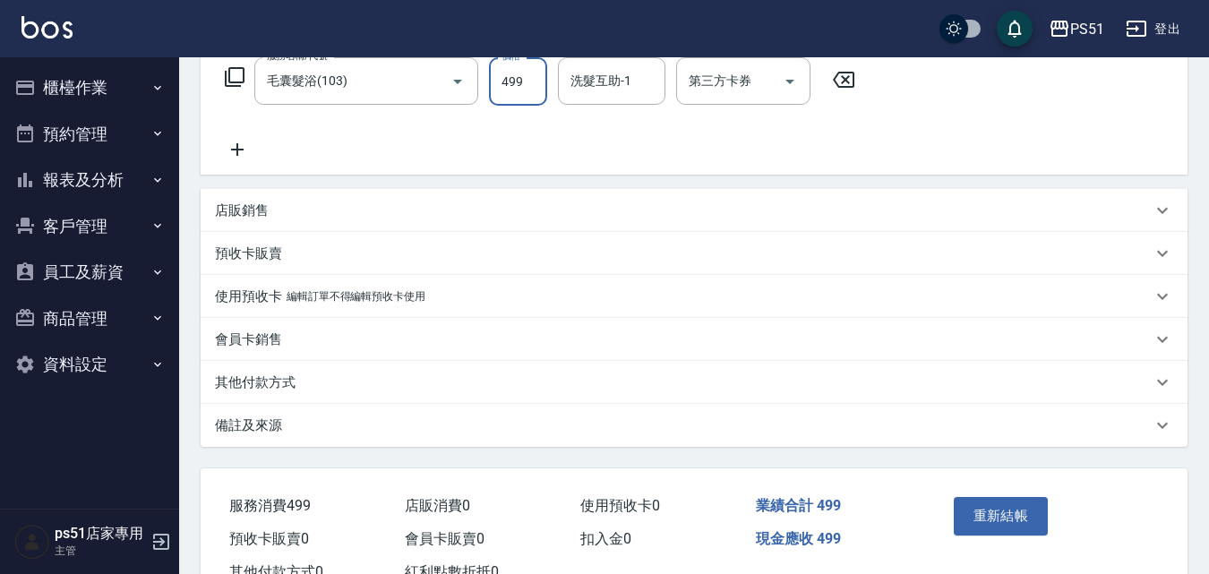
scroll to position [367, 0]
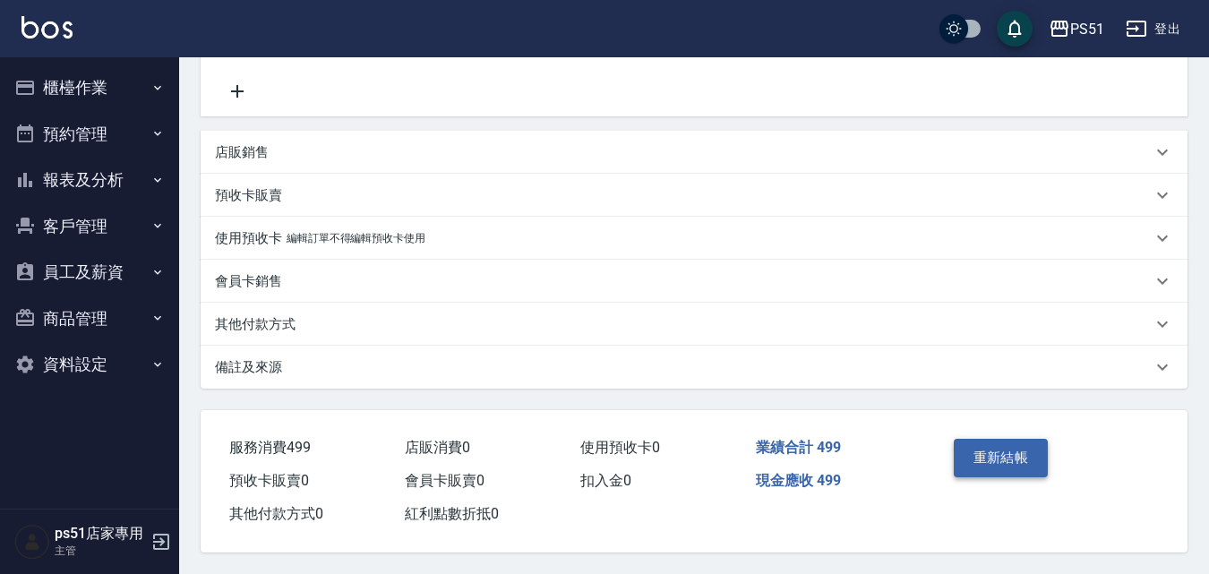
type input "499"
click at [977, 448] on button "重新結帳" at bounding box center [1001, 458] width 95 height 38
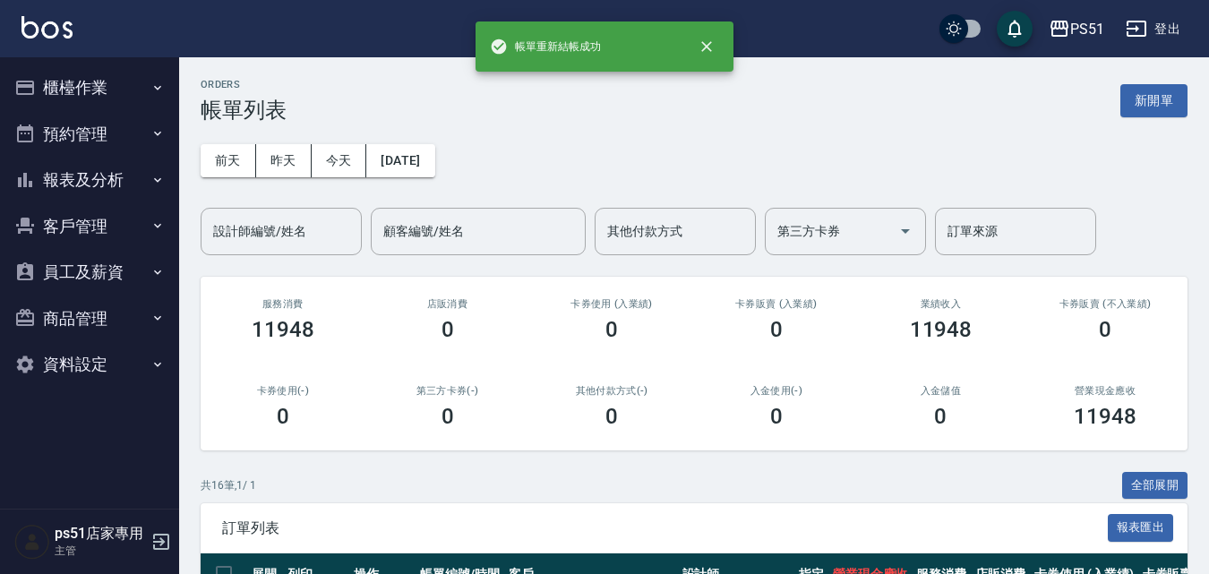
scroll to position [209, 0]
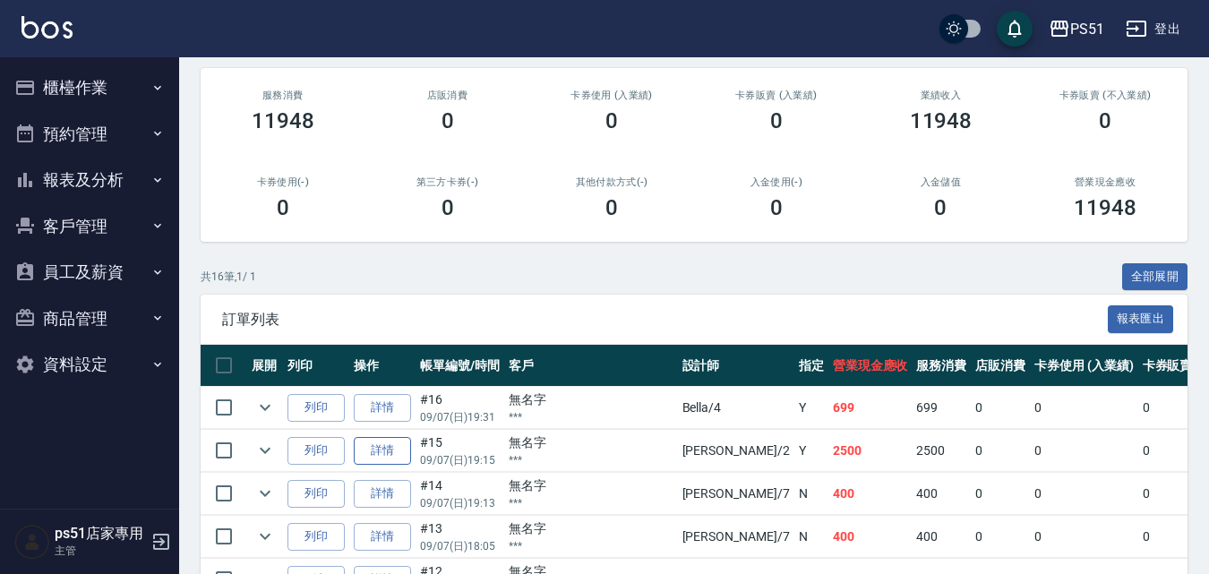
click at [399, 449] on link "詳情" at bounding box center [382, 451] width 57 height 28
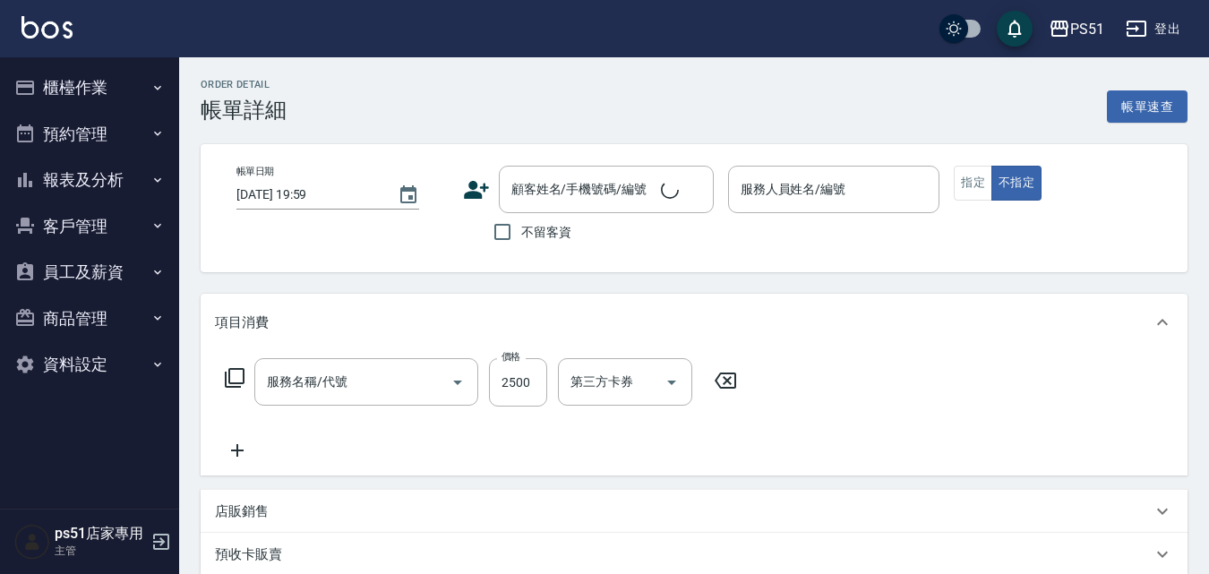
type input "2025/09/07 19:15"
type input "Sam-2"
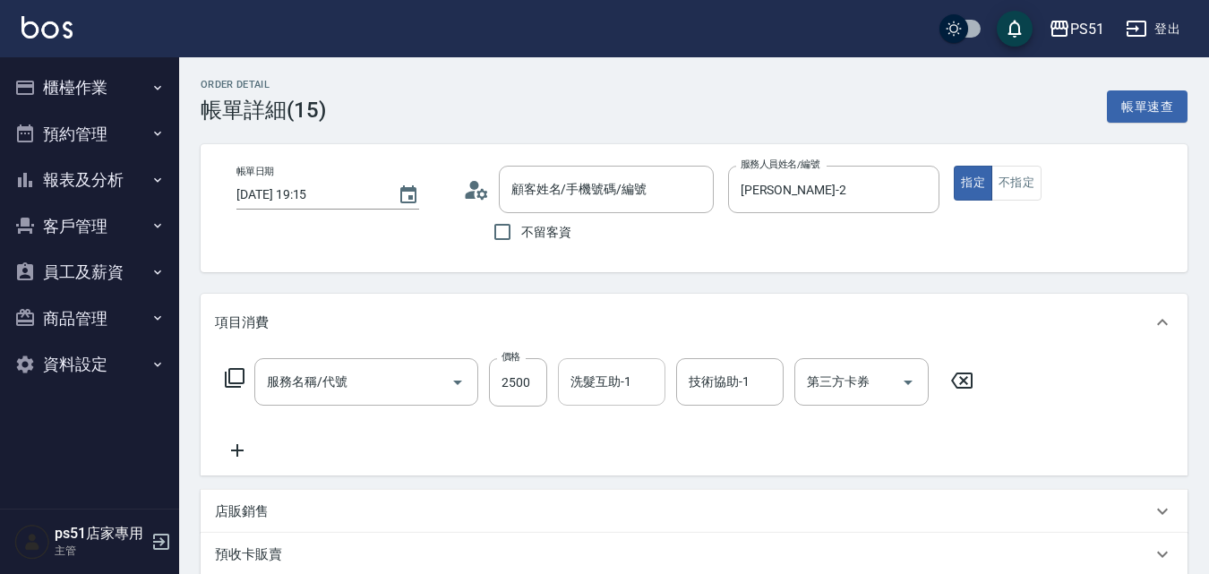
type input "離子燙(306)"
type input "無名字/***/null"
click at [527, 388] on input "2500" at bounding box center [518, 382] width 58 height 48
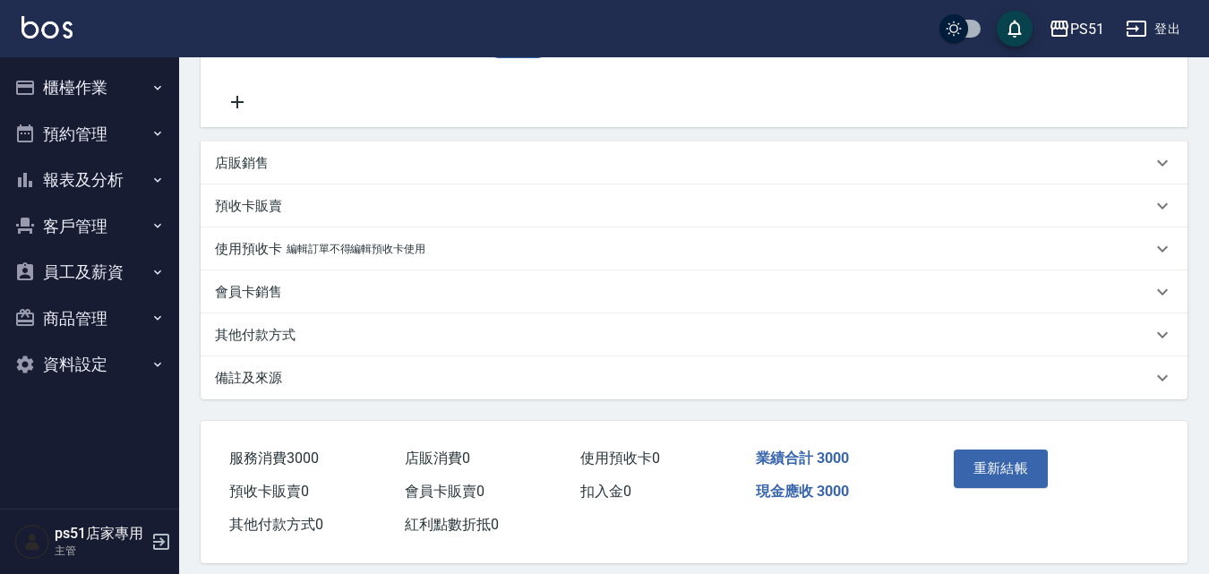
scroll to position [367, 0]
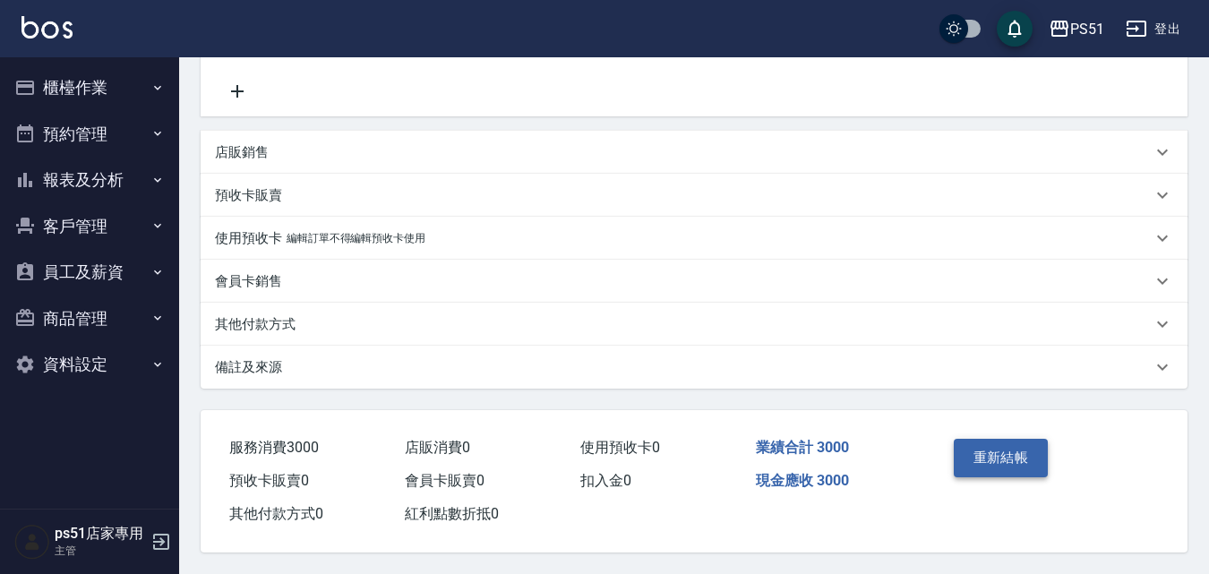
type input "3000"
click at [973, 454] on button "重新結帳" at bounding box center [1001, 458] width 95 height 38
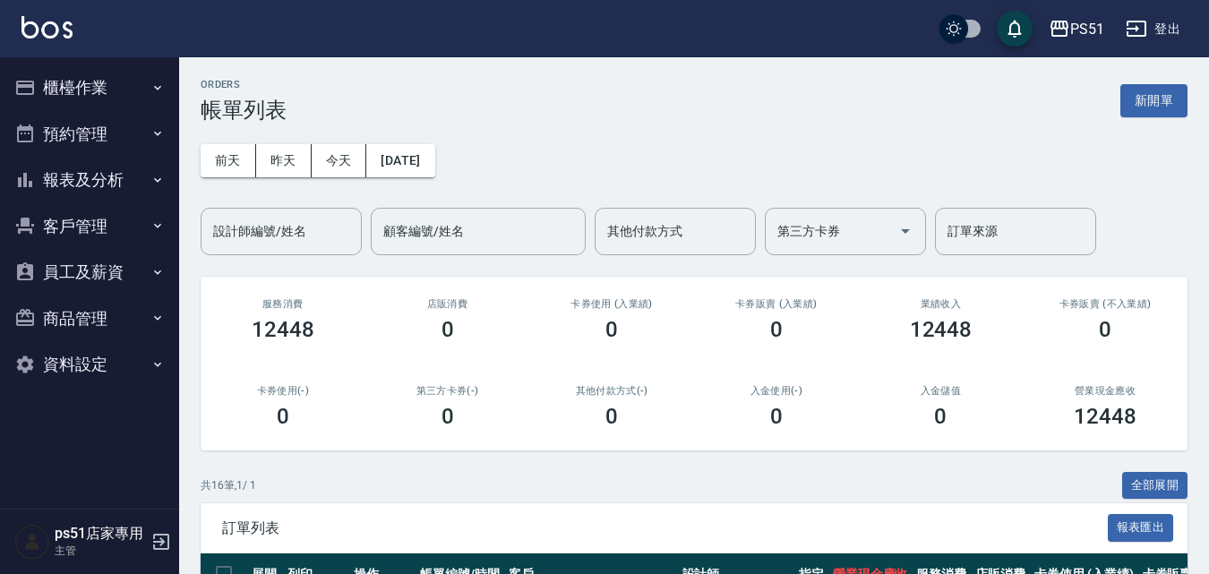
click at [116, 182] on button "報表及分析" at bounding box center [89, 180] width 165 height 47
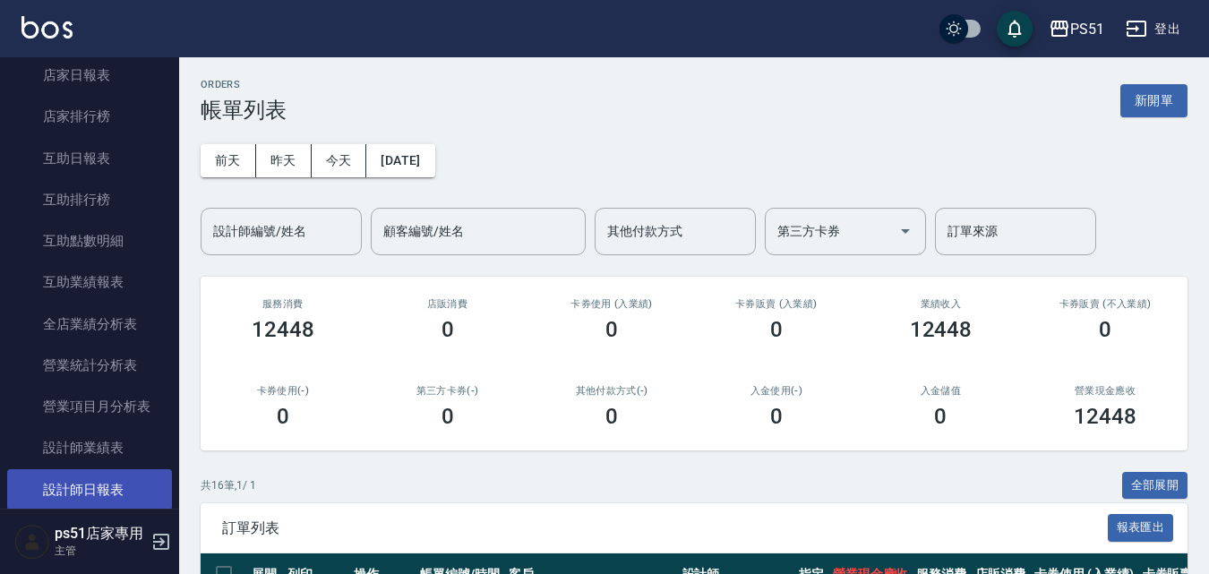
scroll to position [209, 0]
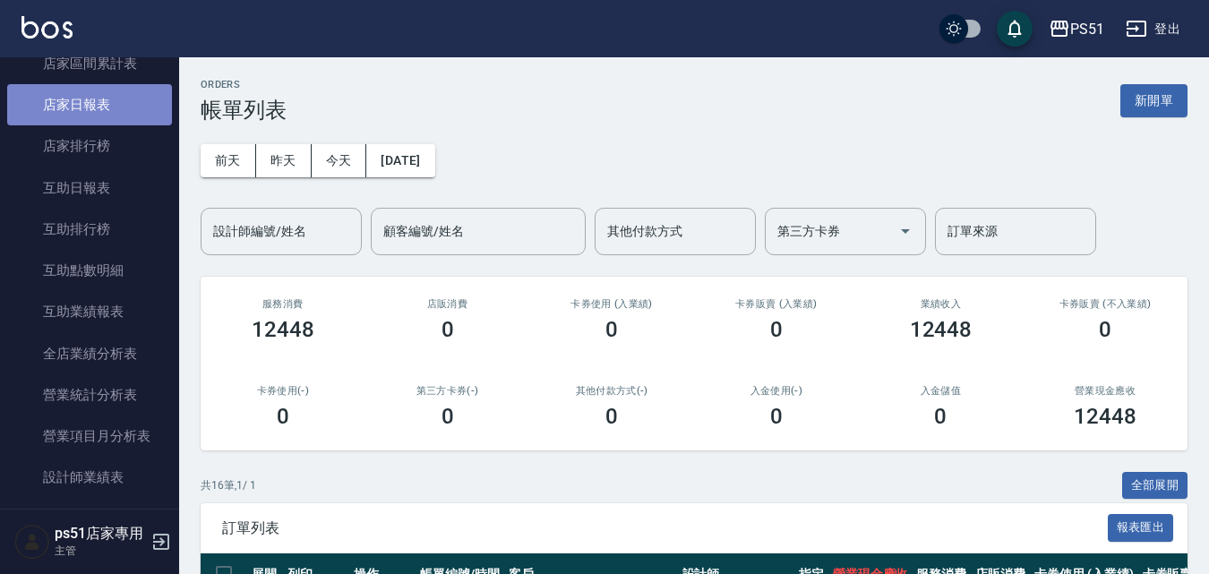
click at [107, 92] on link "店家日報表" at bounding box center [89, 104] width 165 height 41
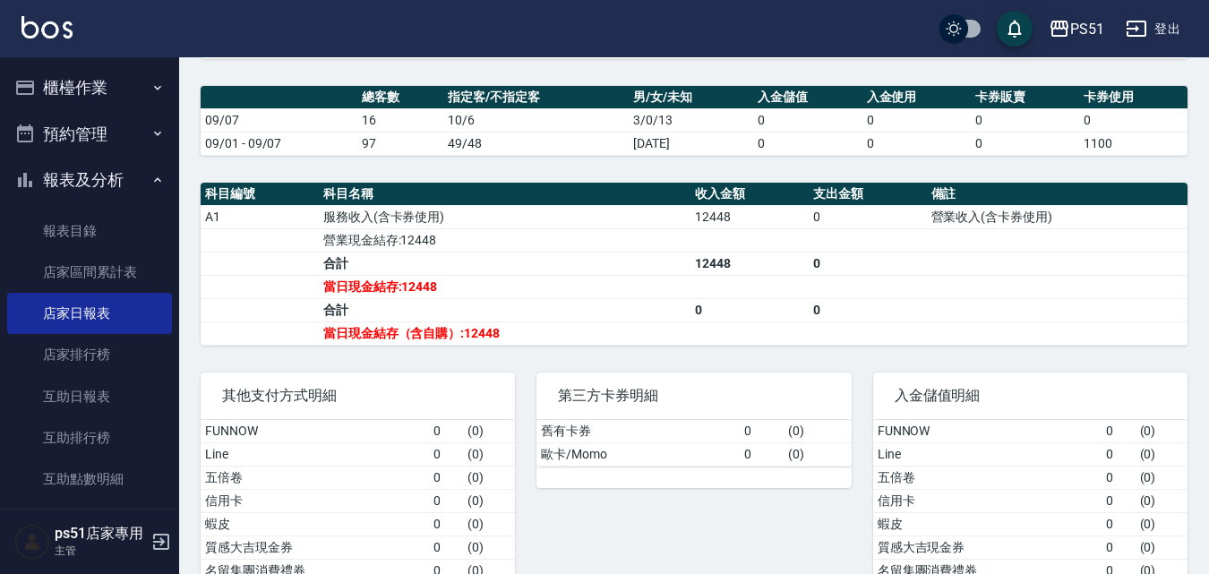
click at [130, 87] on button "櫃檯作業" at bounding box center [89, 87] width 165 height 47
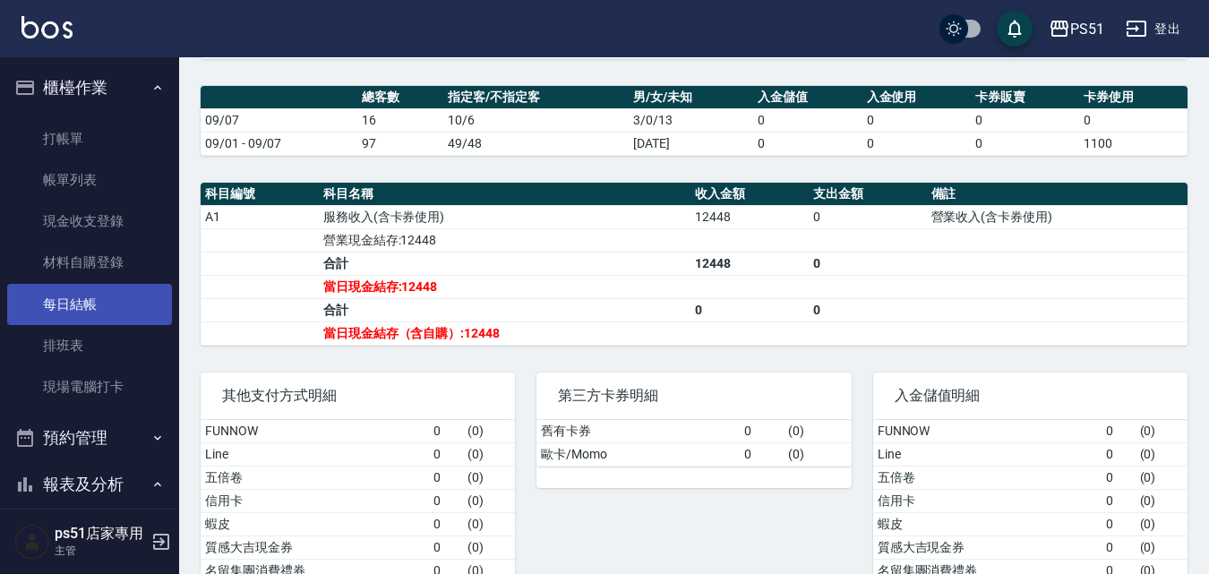
click at [124, 300] on link "每日結帳" at bounding box center [89, 304] width 165 height 41
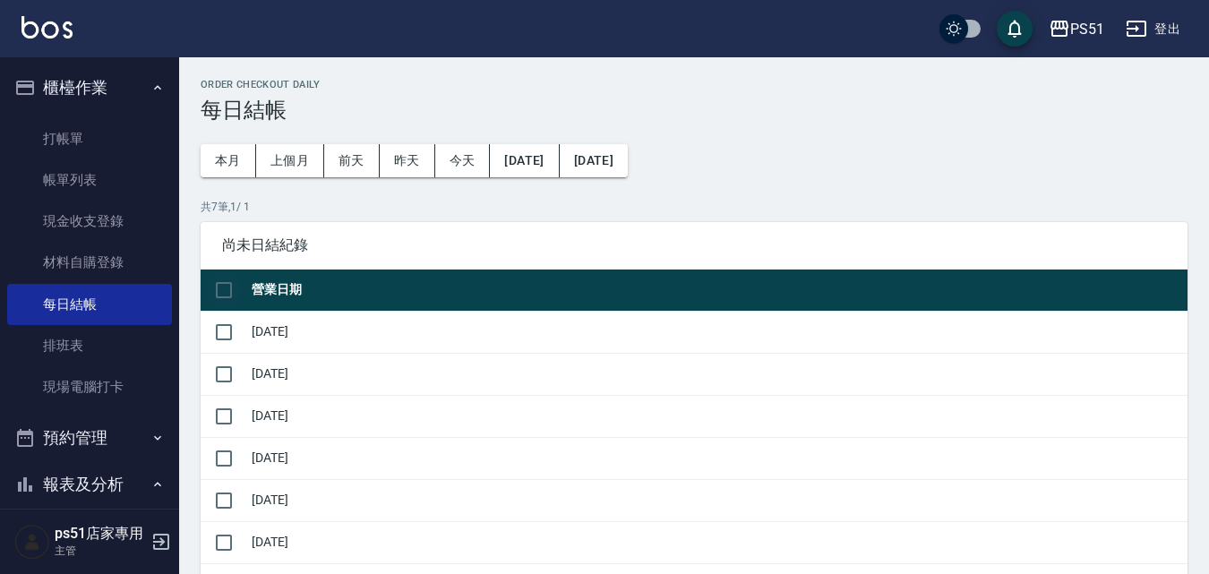
click at [236, 296] on input "checkbox" at bounding box center [224, 290] width 38 height 38
checkbox input "true"
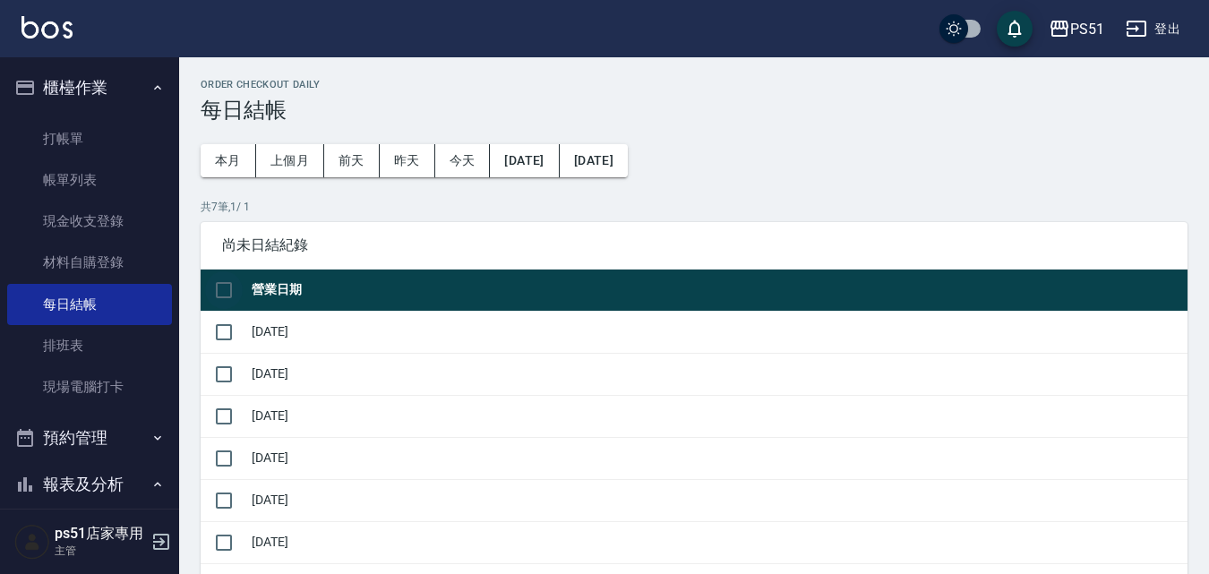
checkbox input "true"
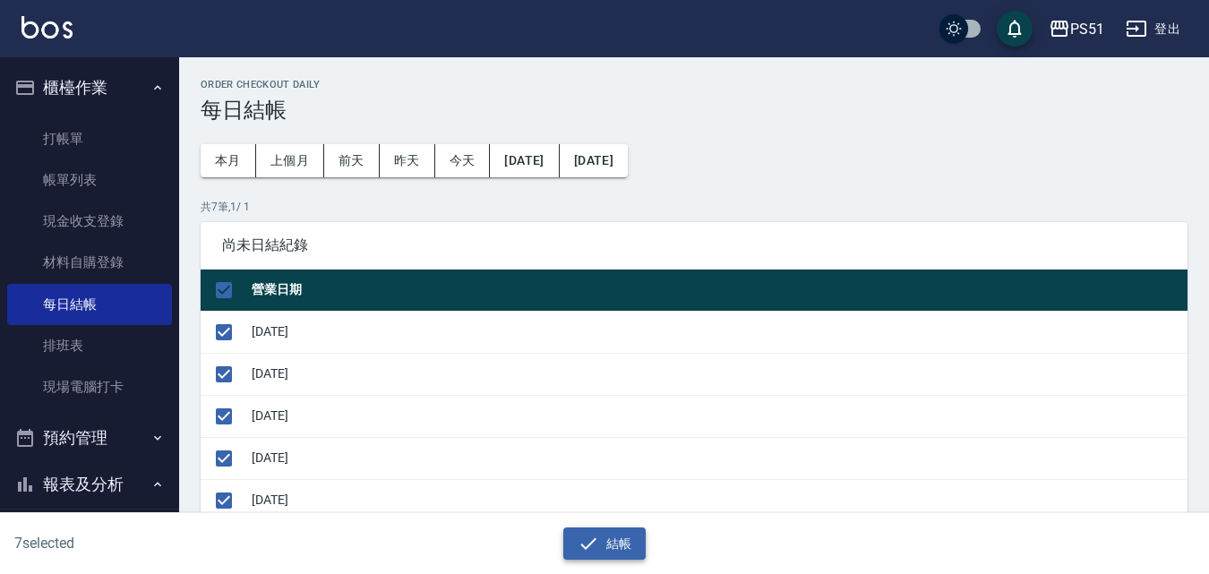
click at [632, 539] on button "結帳" at bounding box center [604, 543] width 83 height 33
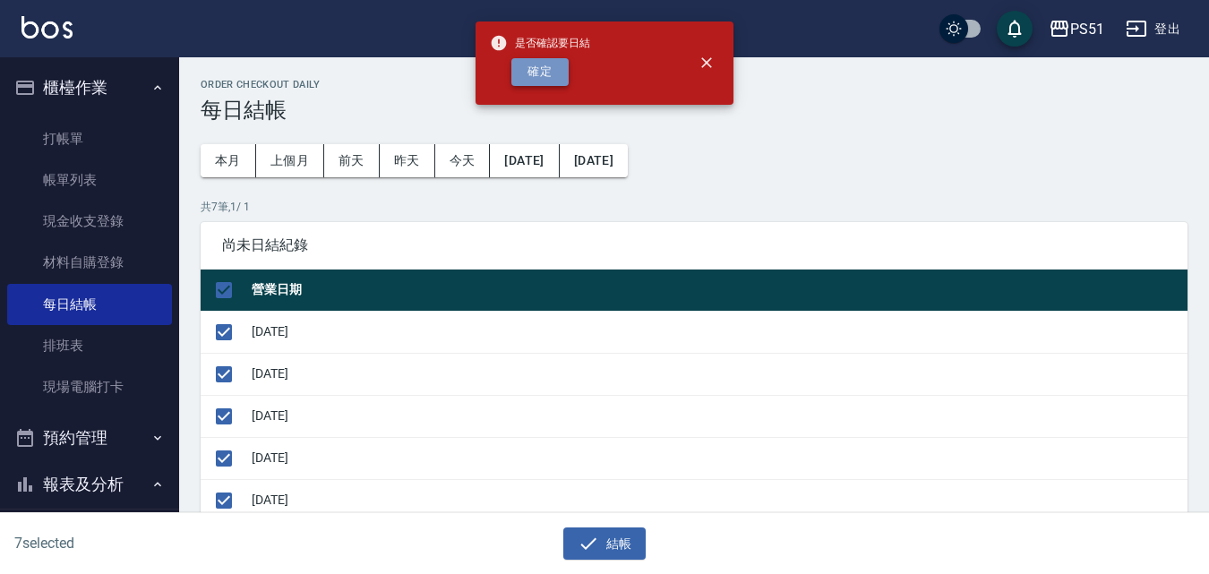
click at [555, 76] on button "確定" at bounding box center [539, 72] width 57 height 28
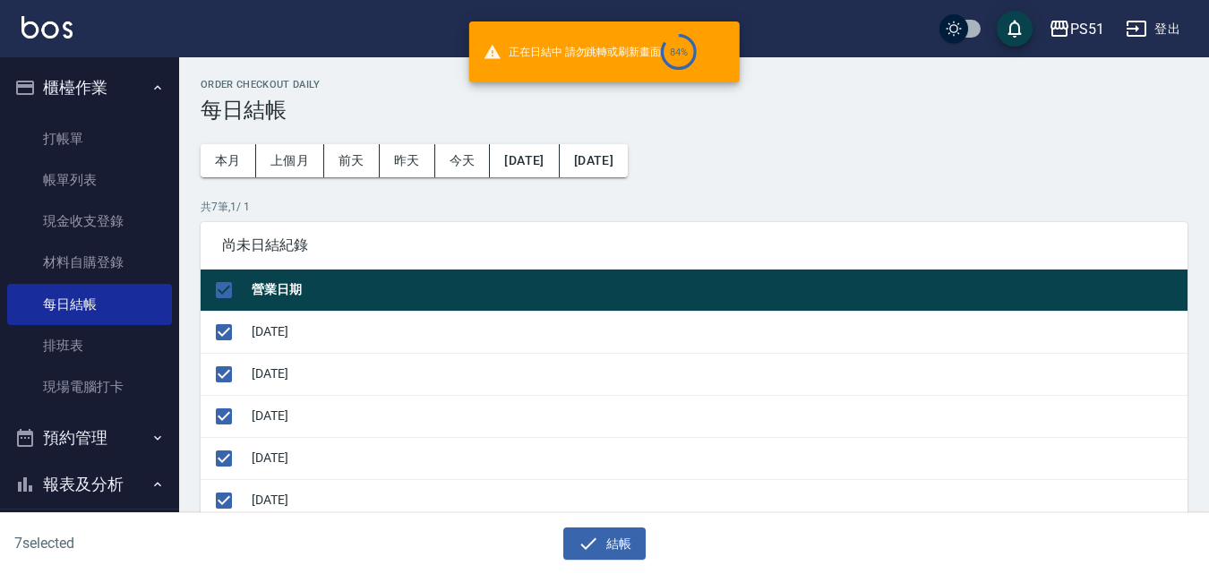
checkbox input "false"
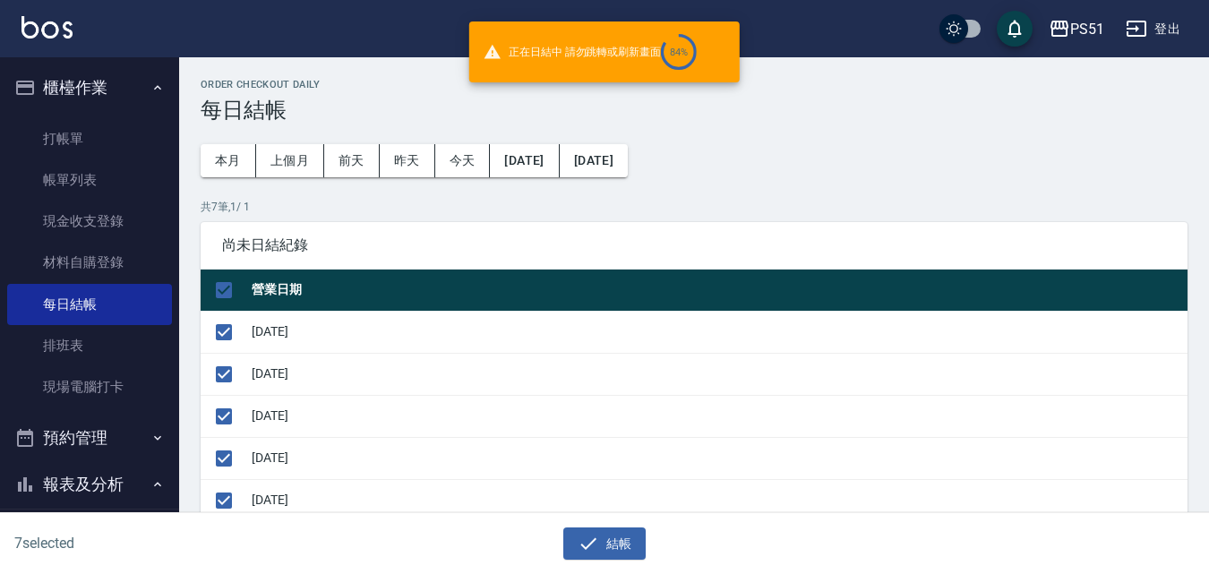
checkbox input "false"
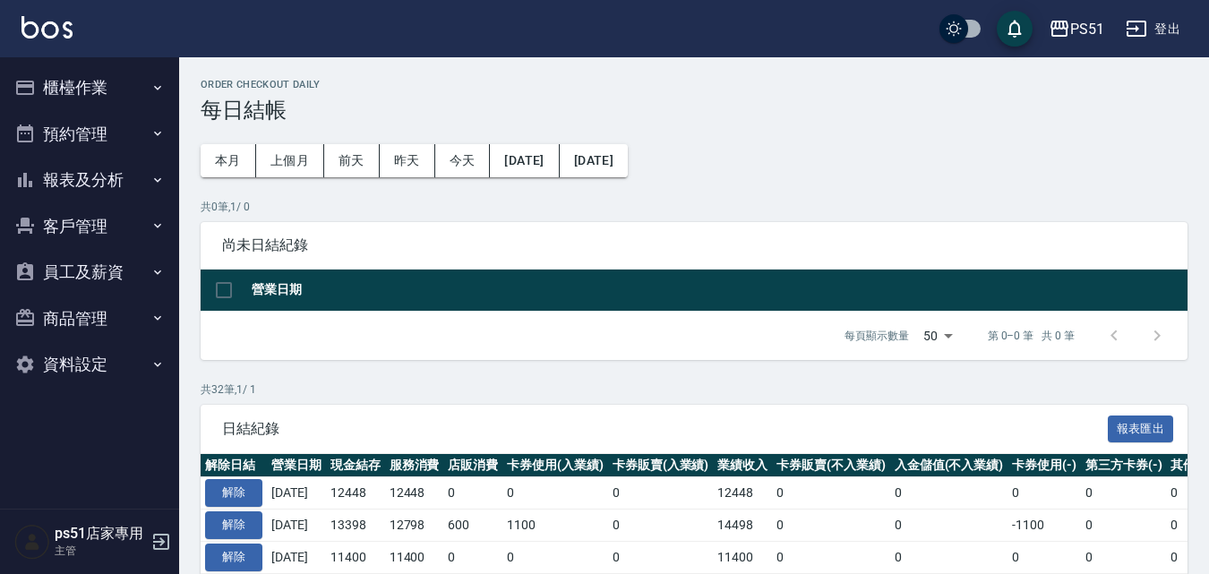
click at [111, 83] on button "櫃檯作業" at bounding box center [89, 87] width 165 height 47
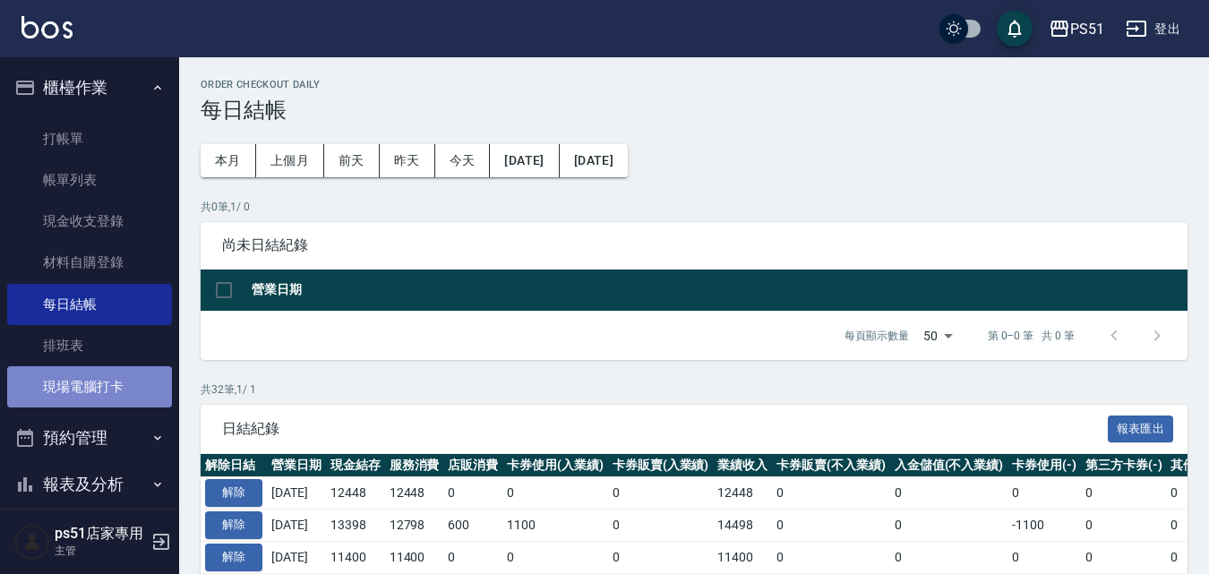
click at [129, 383] on link "現場電腦打卡" at bounding box center [89, 386] width 165 height 41
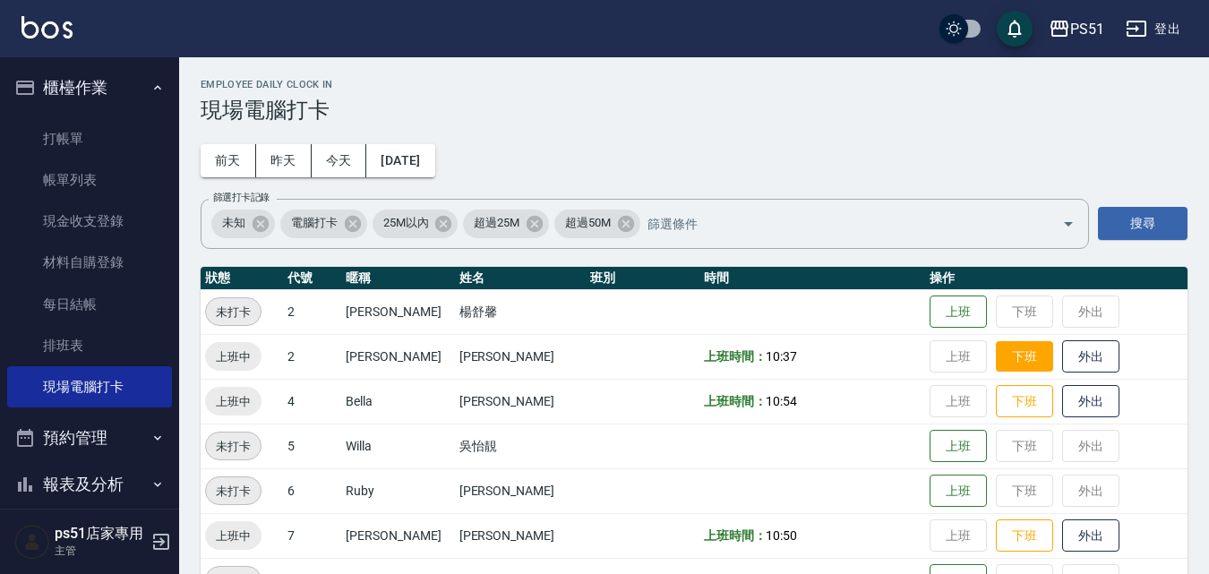
click at [1018, 353] on button "下班" at bounding box center [1024, 356] width 57 height 31
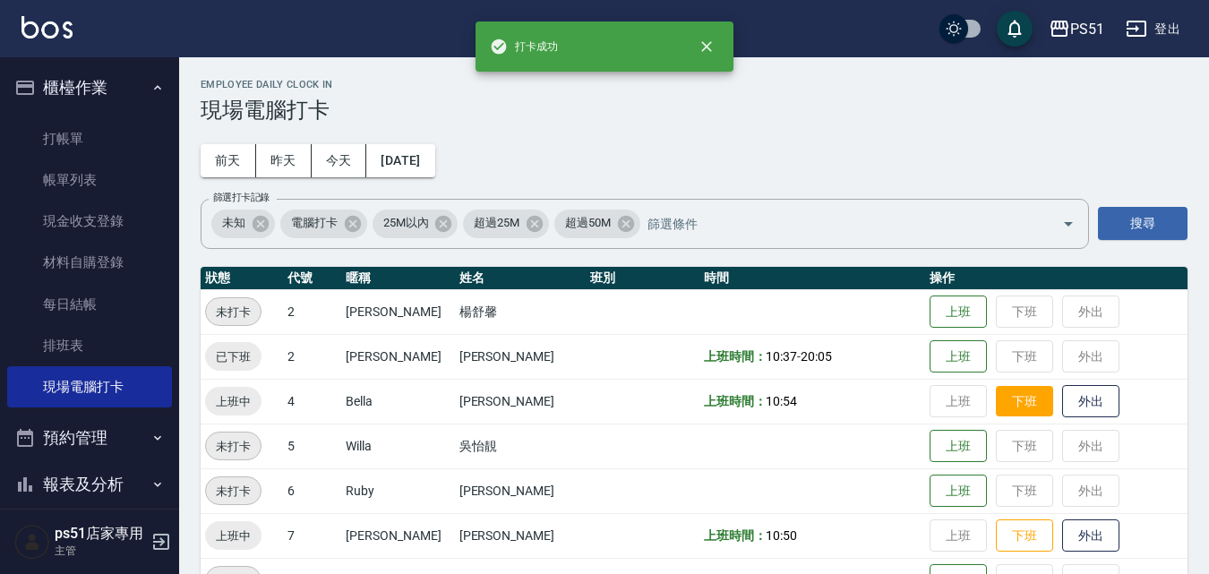
click at [997, 399] on button "下班" at bounding box center [1024, 401] width 57 height 31
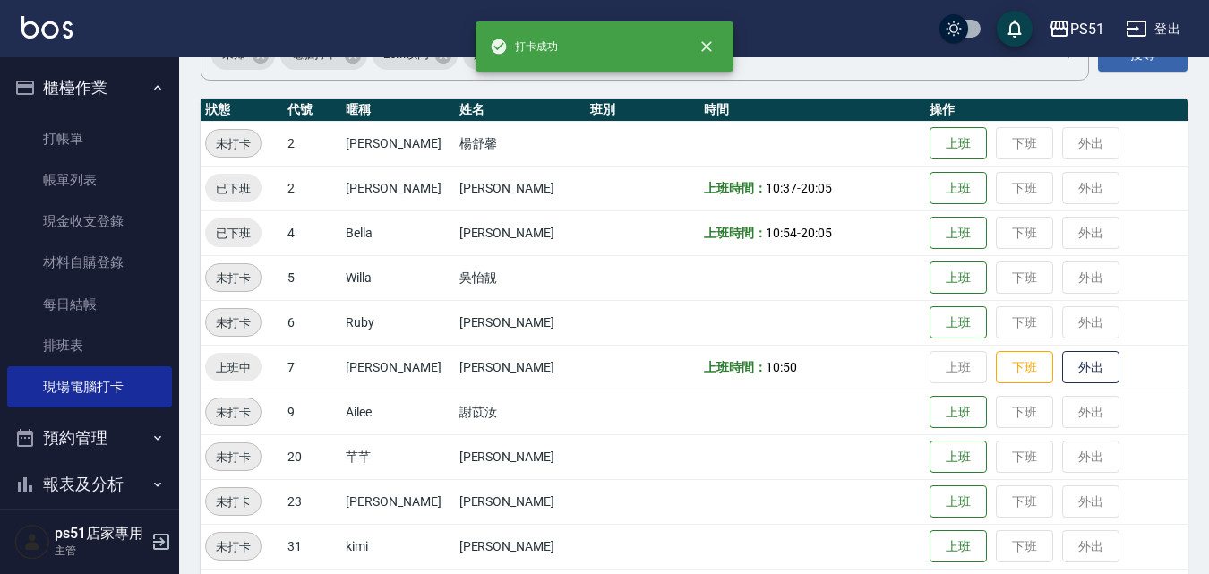
scroll to position [209, 0]
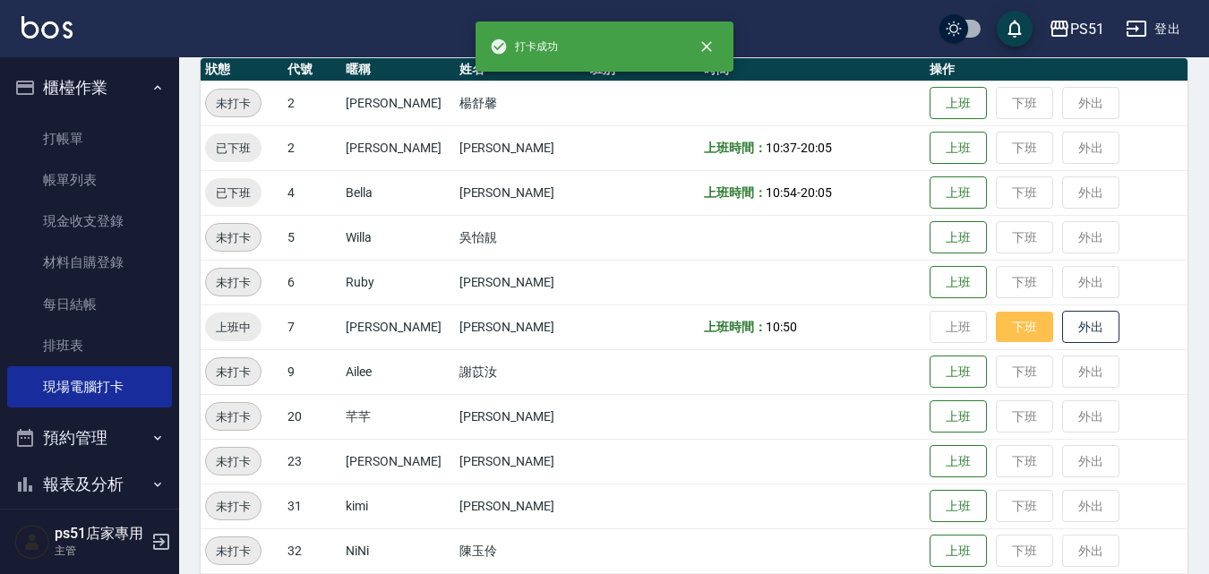
click at [1004, 333] on button "下班" at bounding box center [1024, 327] width 57 height 31
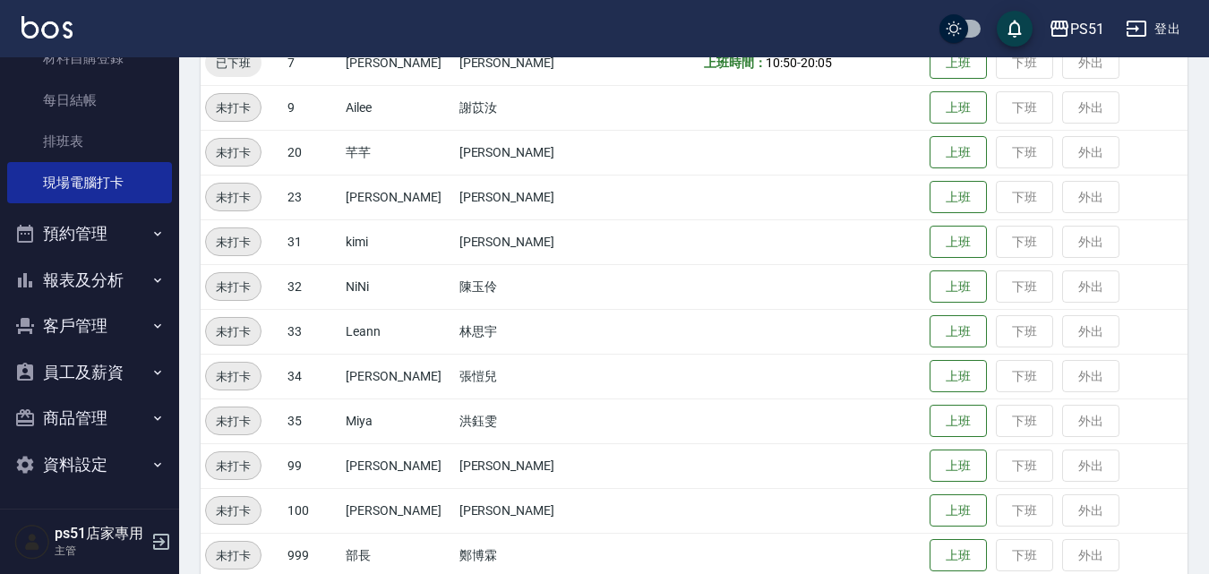
scroll to position [627, 0]
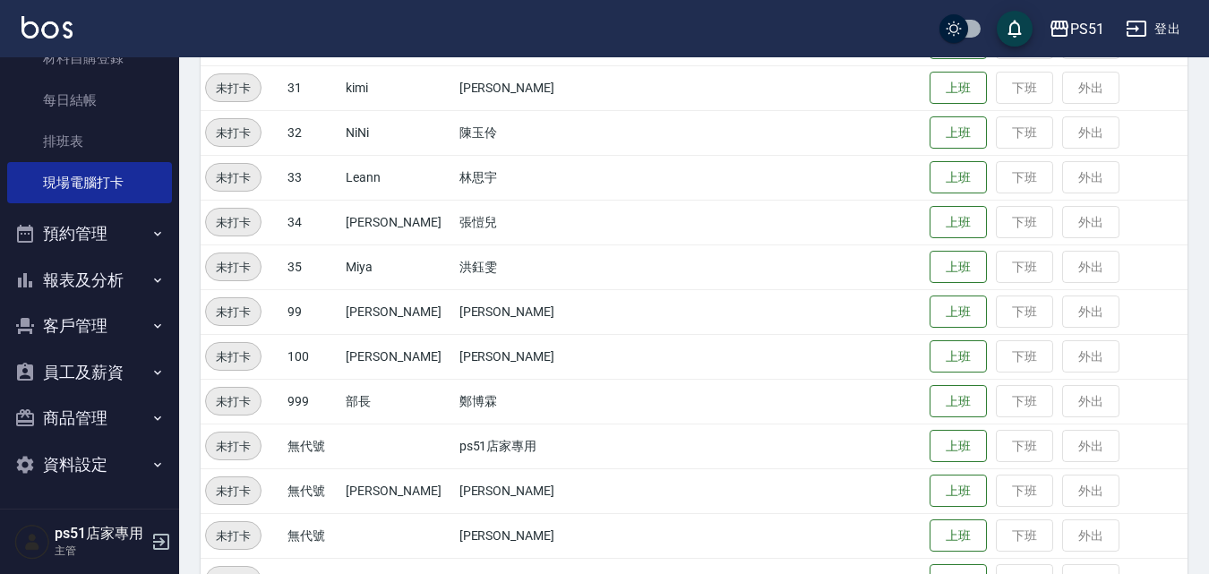
click at [134, 274] on button "報表及分析" at bounding box center [89, 280] width 165 height 47
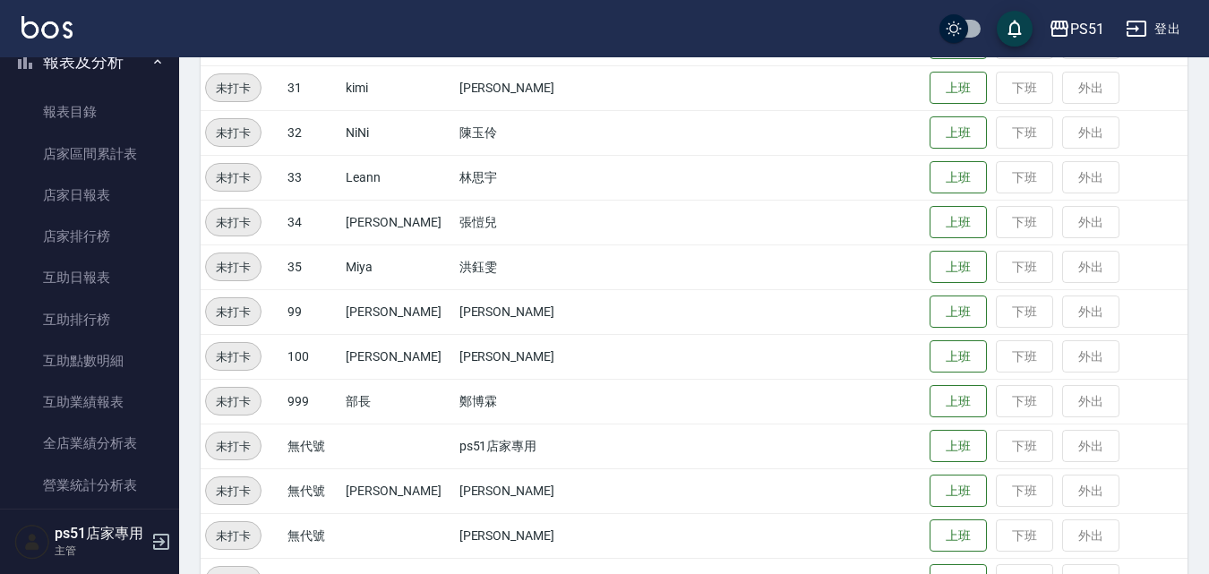
scroll to position [622, 0]
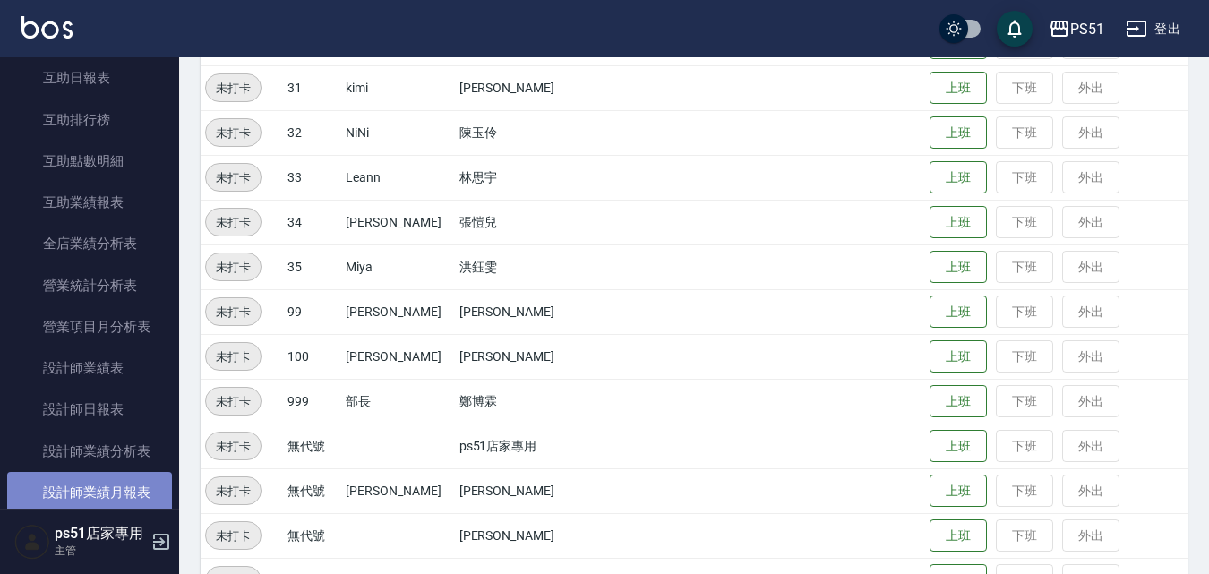
click at [133, 485] on link "設計師業績月報表" at bounding box center [89, 492] width 165 height 41
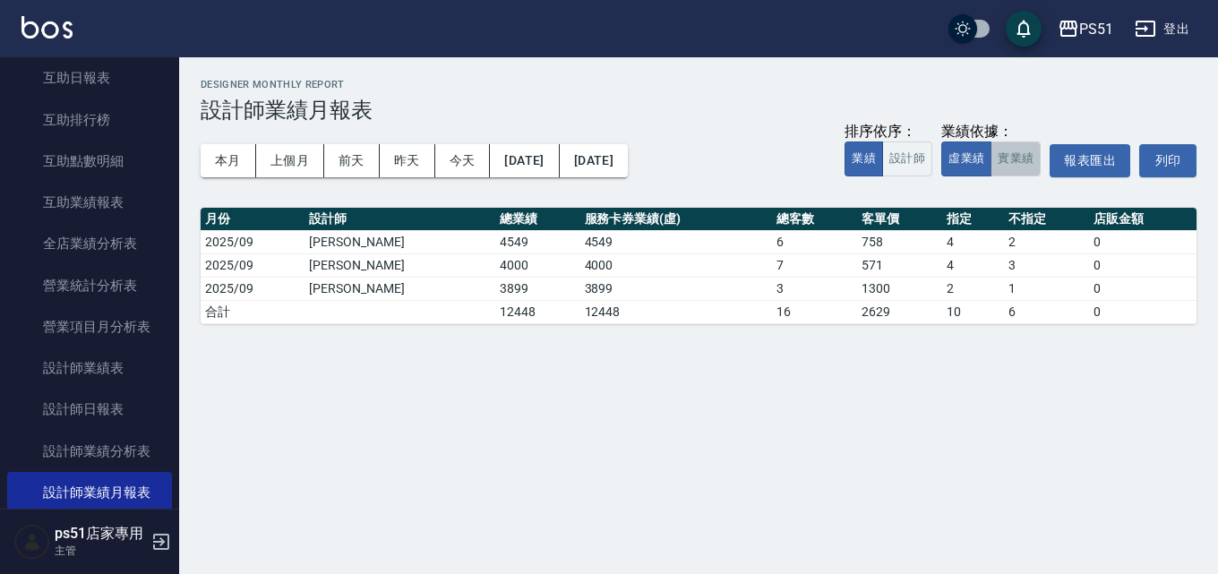
click at [1019, 159] on button "實業績" at bounding box center [1015, 158] width 50 height 35
click at [221, 159] on button "本月" at bounding box center [229, 160] width 56 height 33
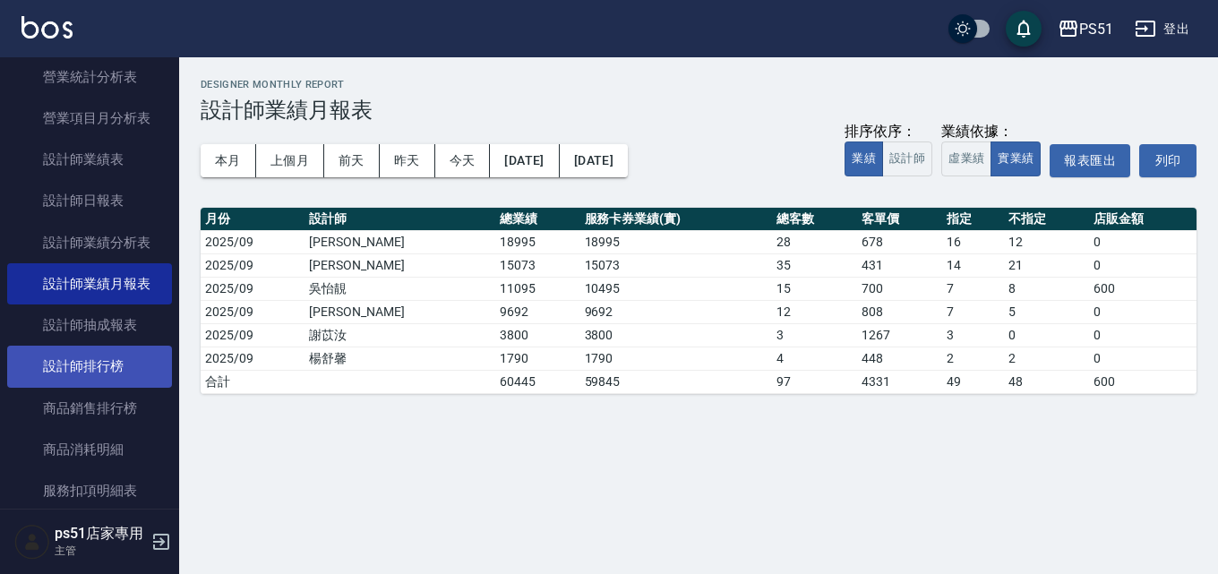
scroll to position [1040, 0]
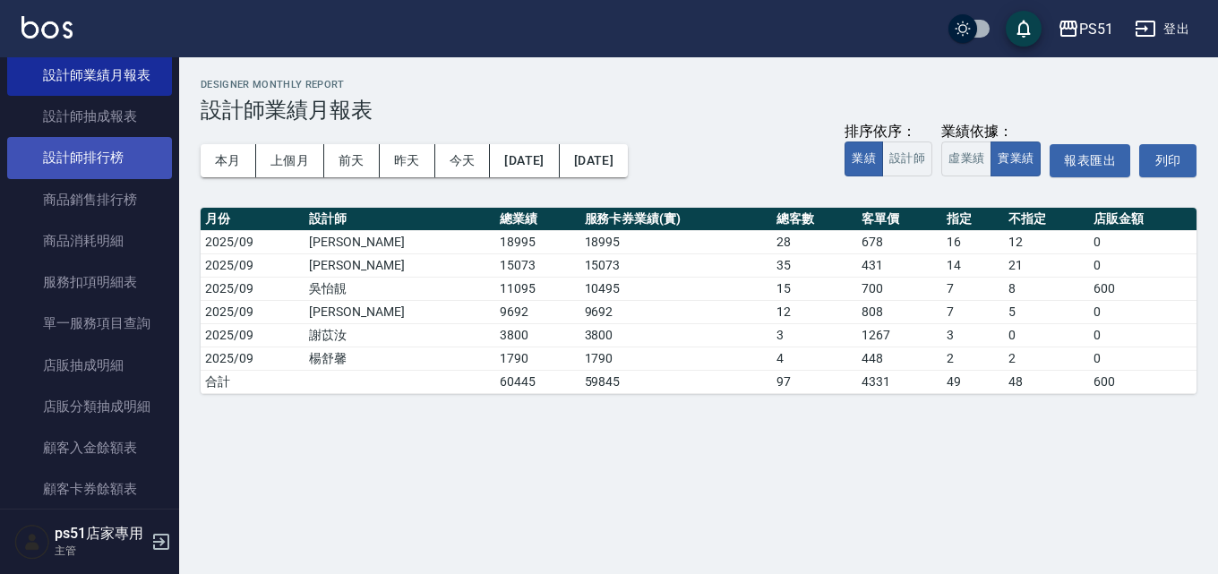
click at [106, 157] on link "設計師排行榜" at bounding box center [89, 157] width 165 height 41
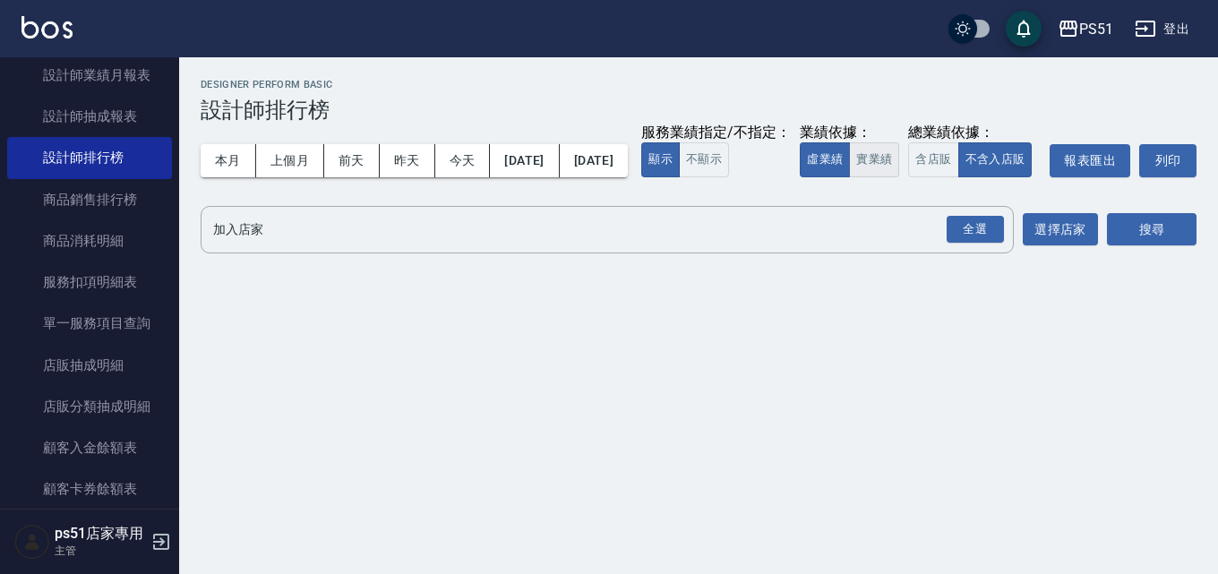
click at [849, 177] on button "實業績" at bounding box center [874, 159] width 50 height 35
click at [975, 244] on div "全選" at bounding box center [975, 230] width 57 height 28
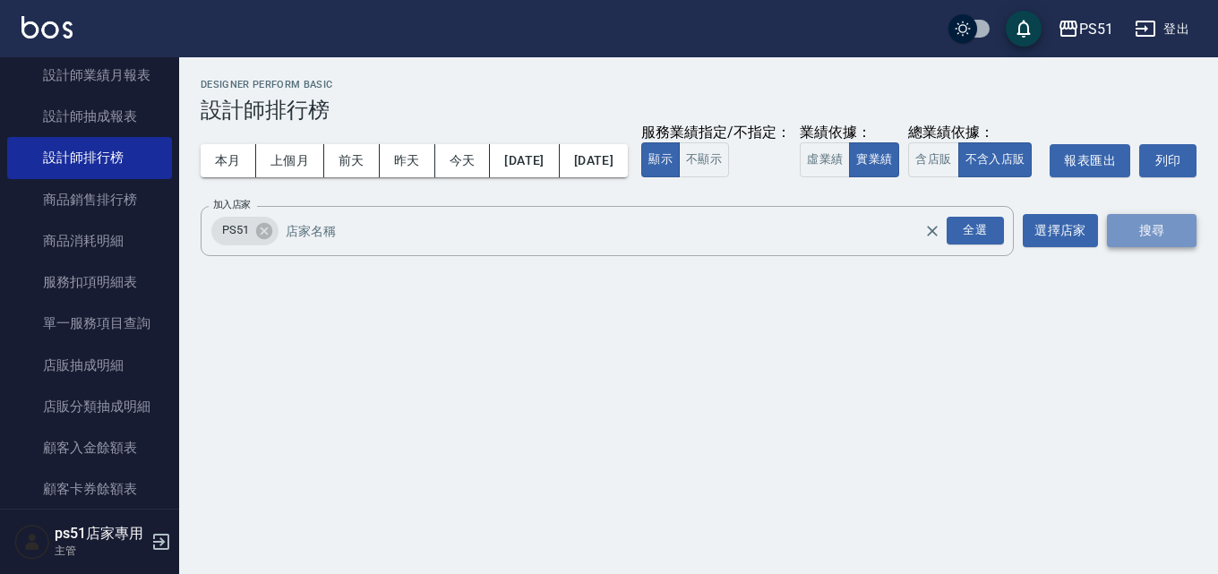
click at [1145, 247] on button "搜尋" at bounding box center [1152, 230] width 90 height 33
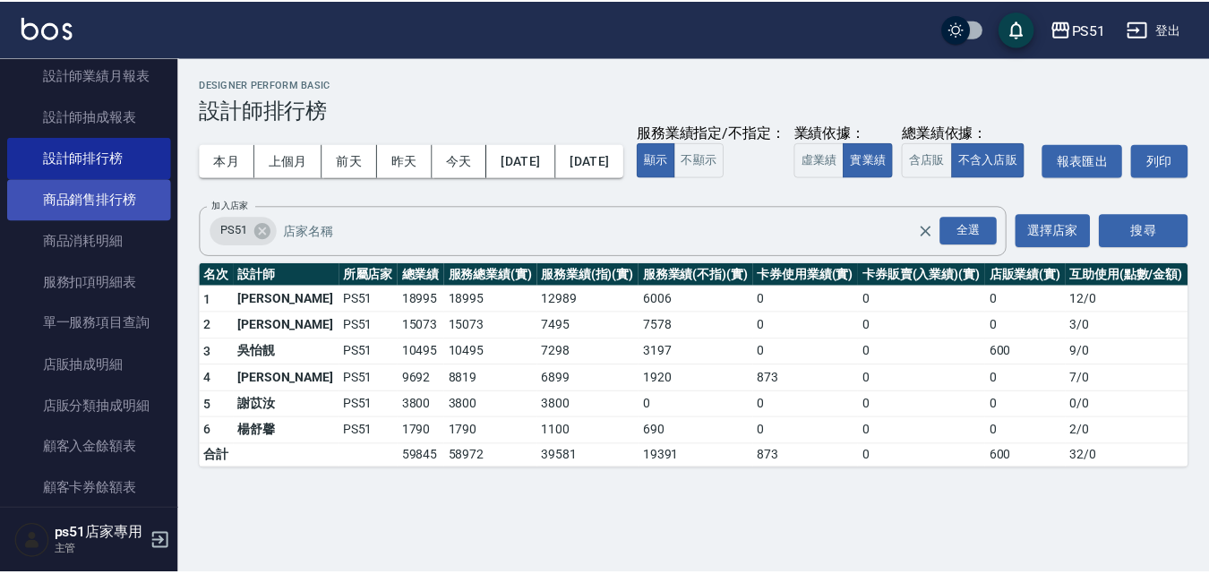
scroll to position [831, 0]
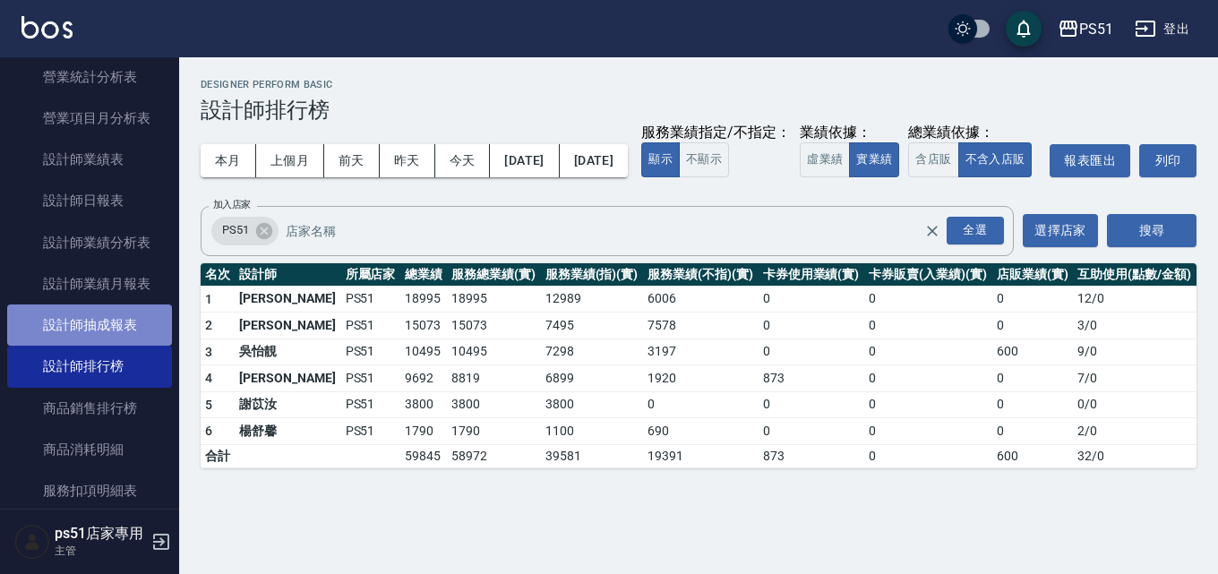
click at [133, 316] on link "設計師抽成報表" at bounding box center [89, 324] width 165 height 41
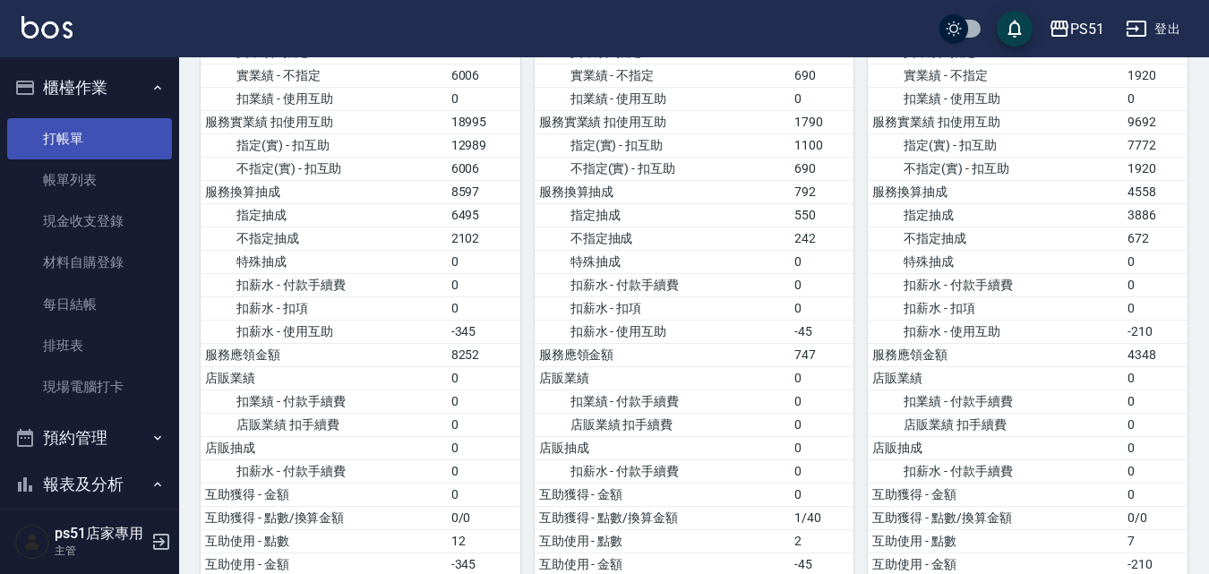
scroll to position [209, 0]
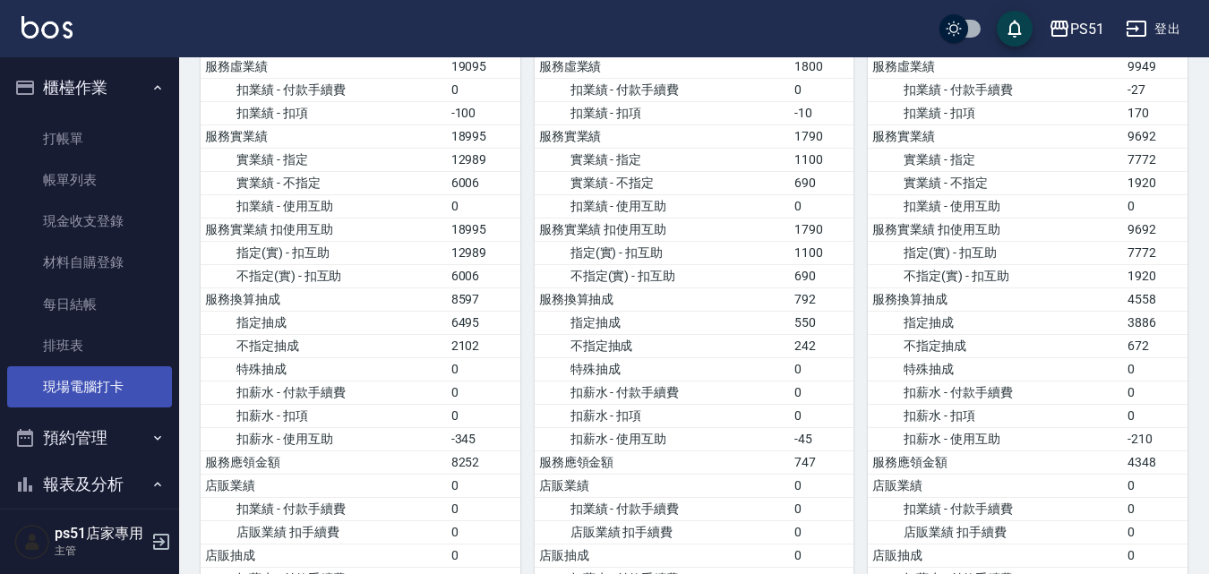
click at [133, 376] on link "現場電腦打卡" at bounding box center [89, 386] width 165 height 41
